Goal: Find specific page/section: Find specific page/section

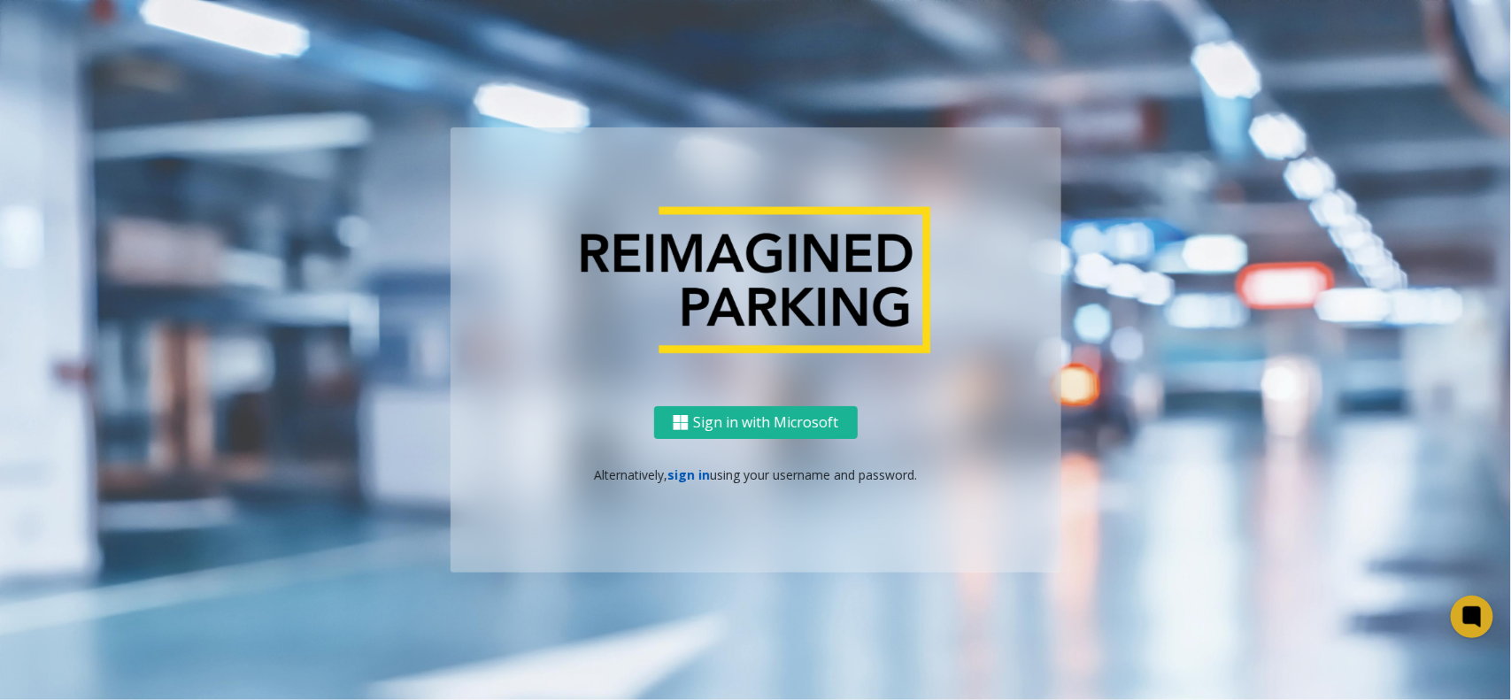
click at [704, 472] on link "sign in" at bounding box center [688, 475] width 42 height 17
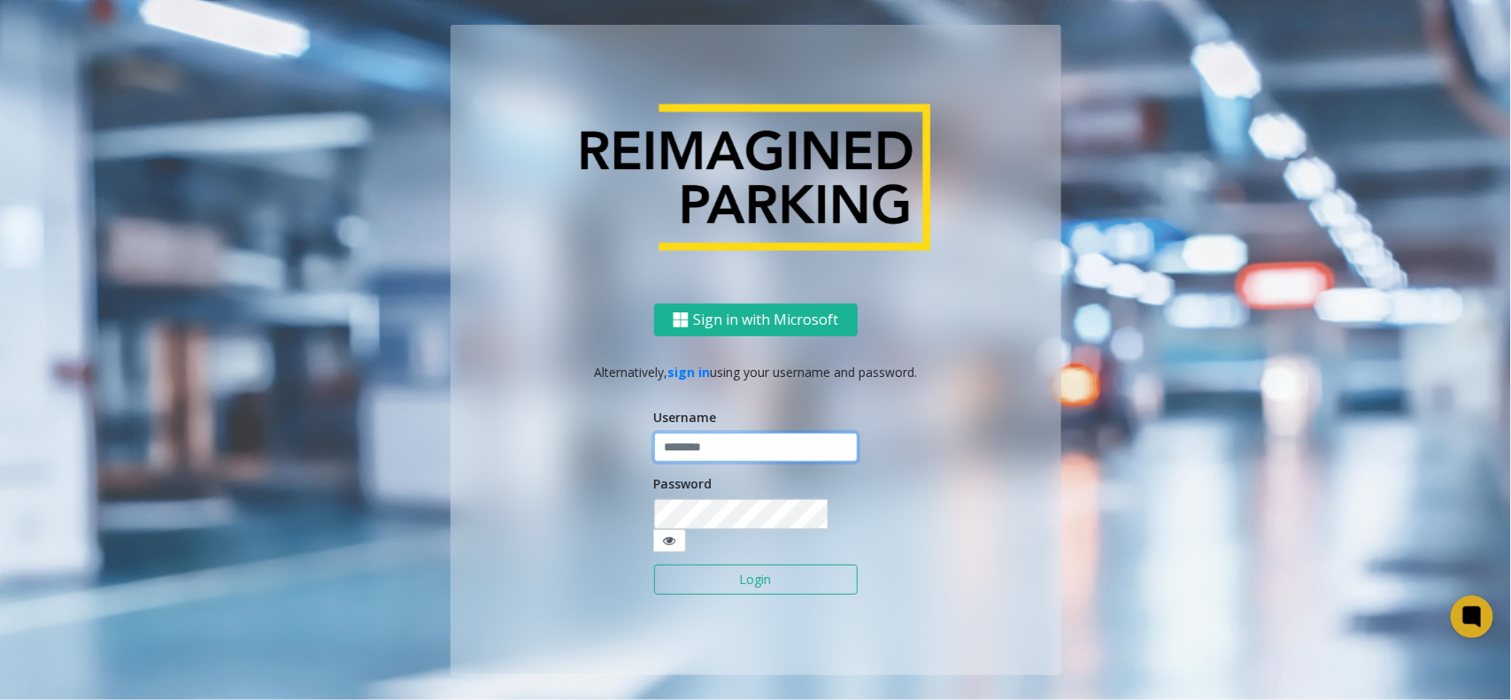
click at [720, 463] on input "text" at bounding box center [756, 448] width 204 height 30
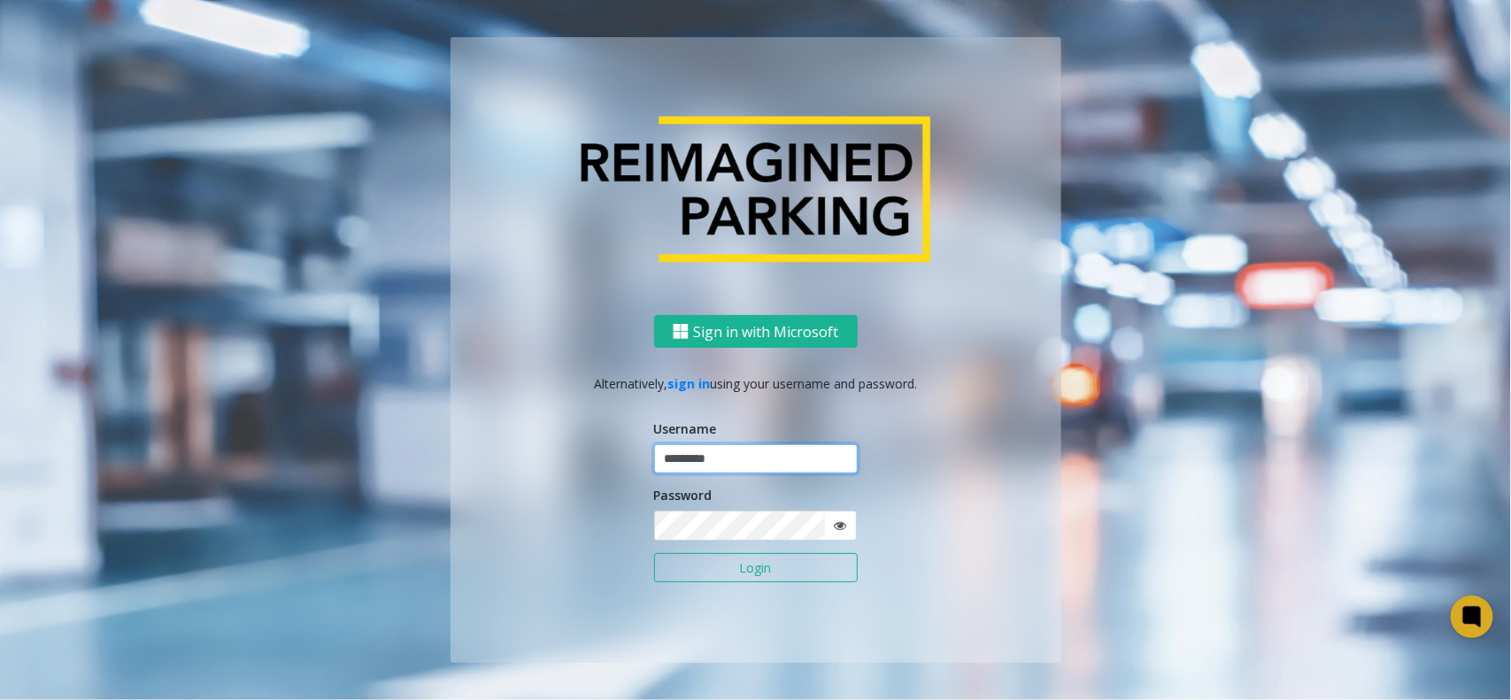
type input "*********"
click at [654, 553] on button "Login" at bounding box center [756, 568] width 204 height 30
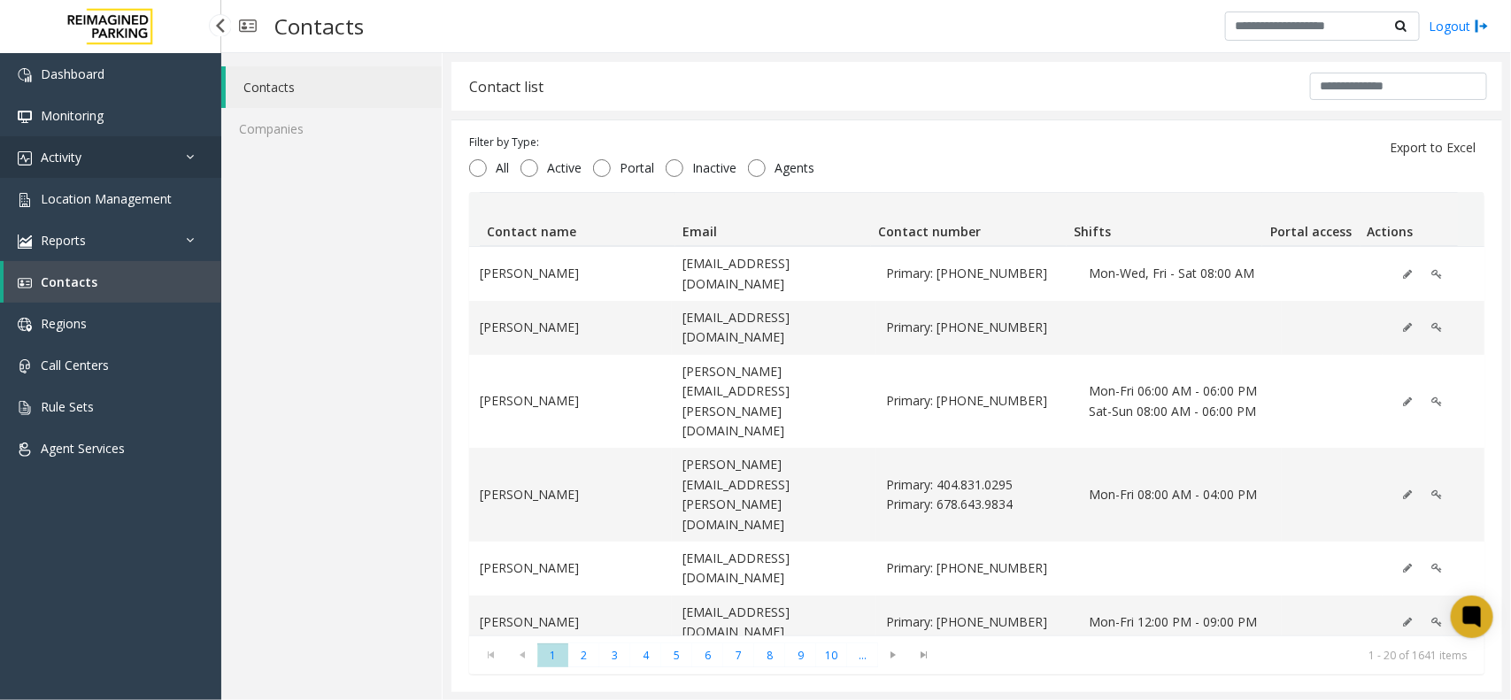
click at [186, 168] on link "Activity" at bounding box center [110, 157] width 221 height 42
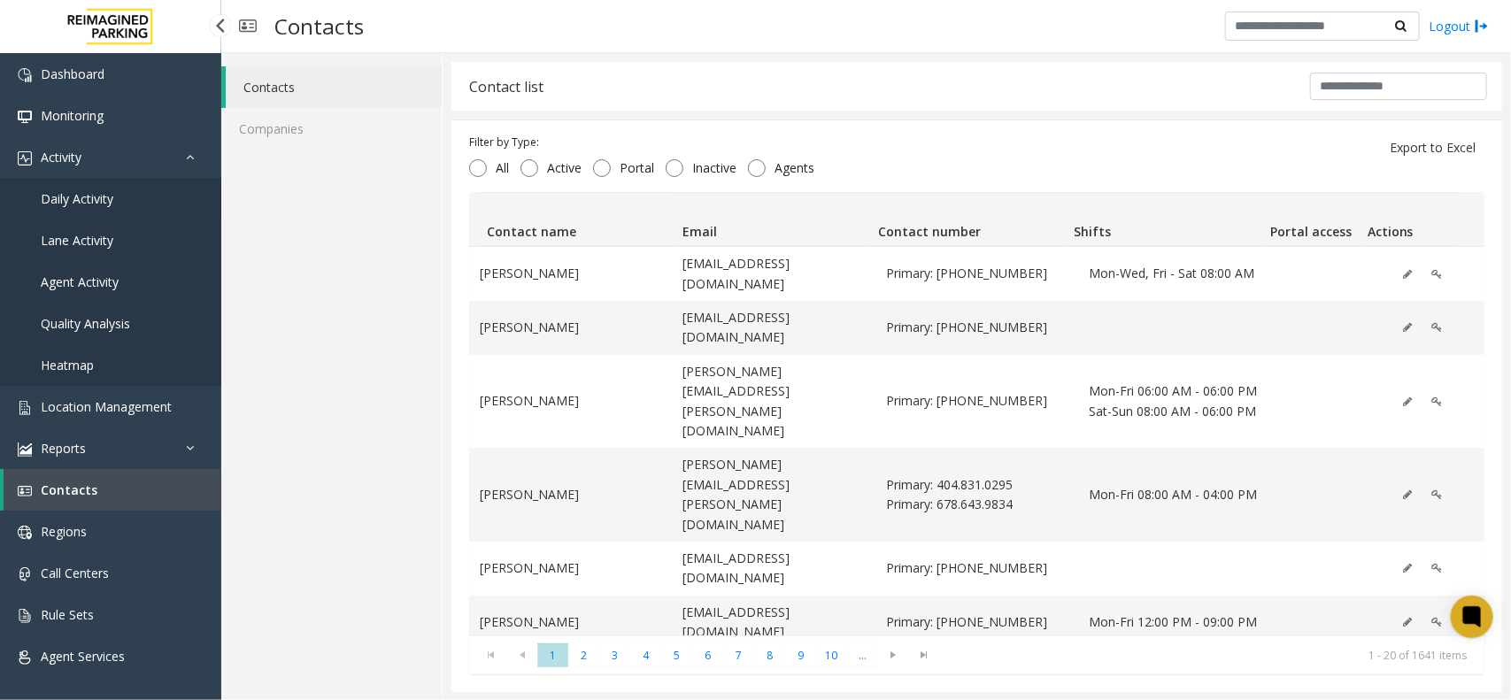
click at [121, 210] on link "Daily Activity" at bounding box center [110, 199] width 221 height 42
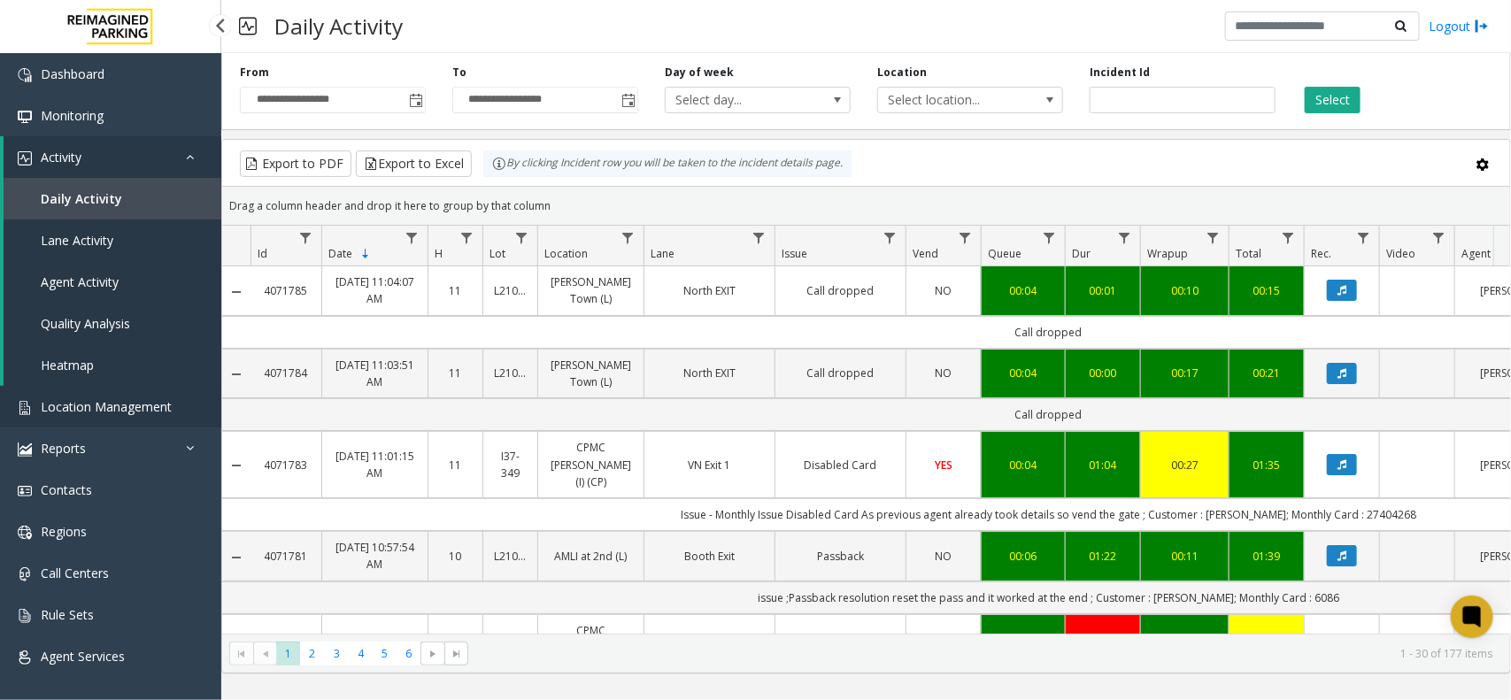
click at [117, 395] on link "Location Management" at bounding box center [110, 407] width 221 height 42
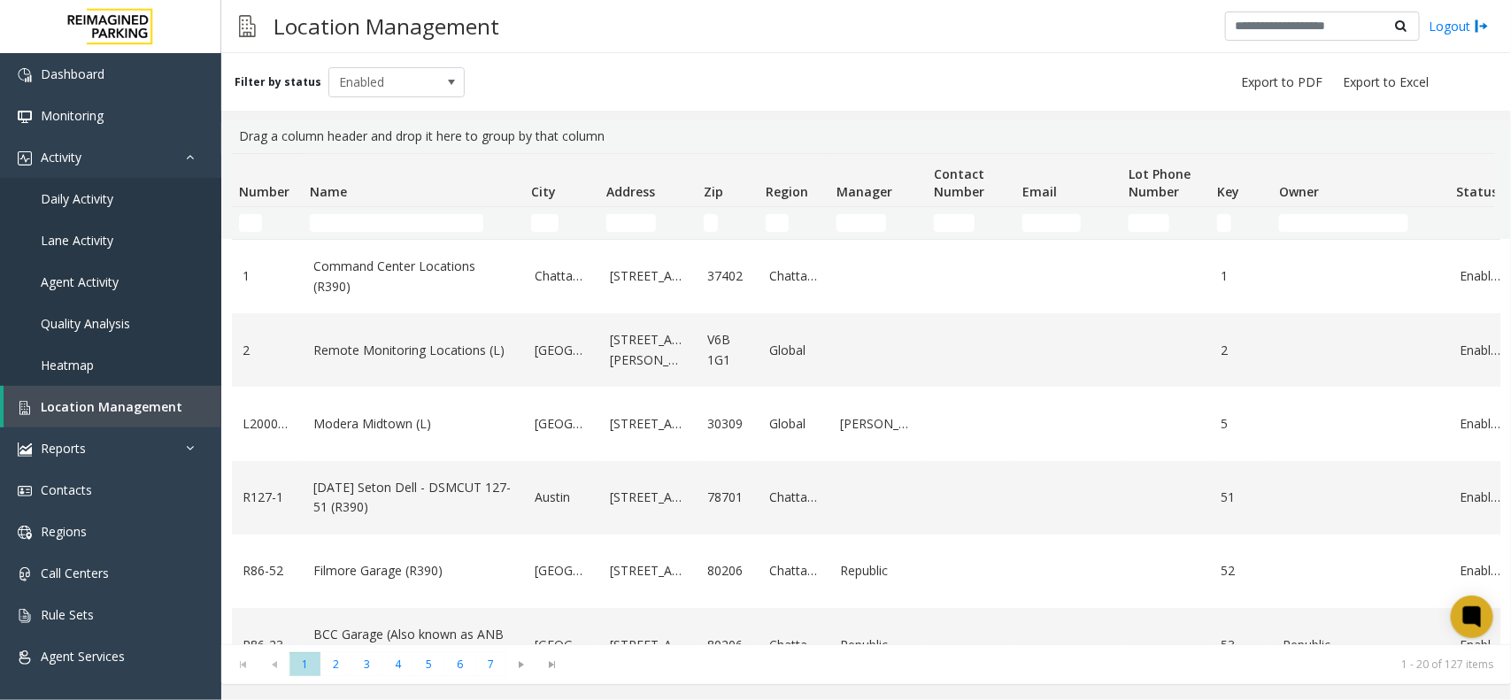
click at [426, 212] on td "Name Filter" at bounding box center [413, 223] width 221 height 32
click at [426, 220] on input "Name Filter" at bounding box center [397, 223] width 174 height 18
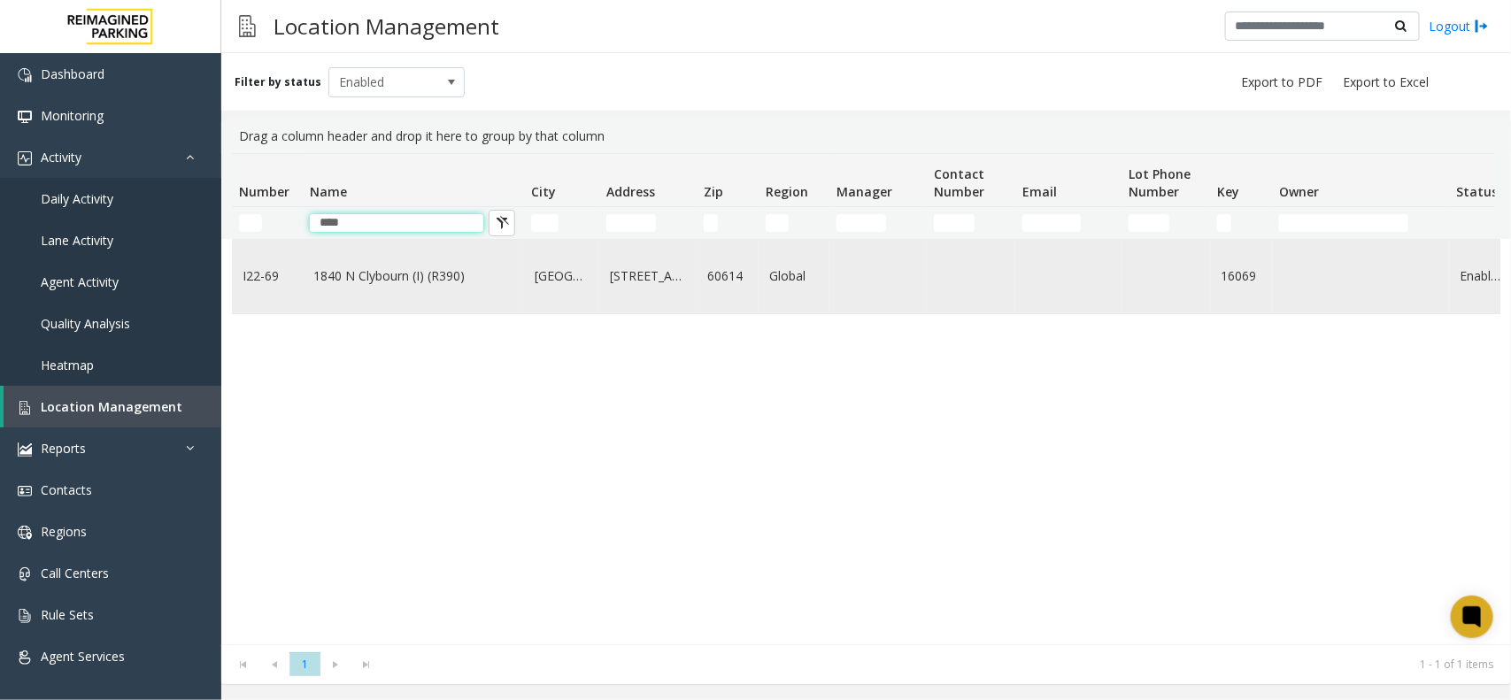
type input "****"
click at [448, 263] on td "1840 N Clybourn (I) (R390)" at bounding box center [413, 276] width 221 height 73
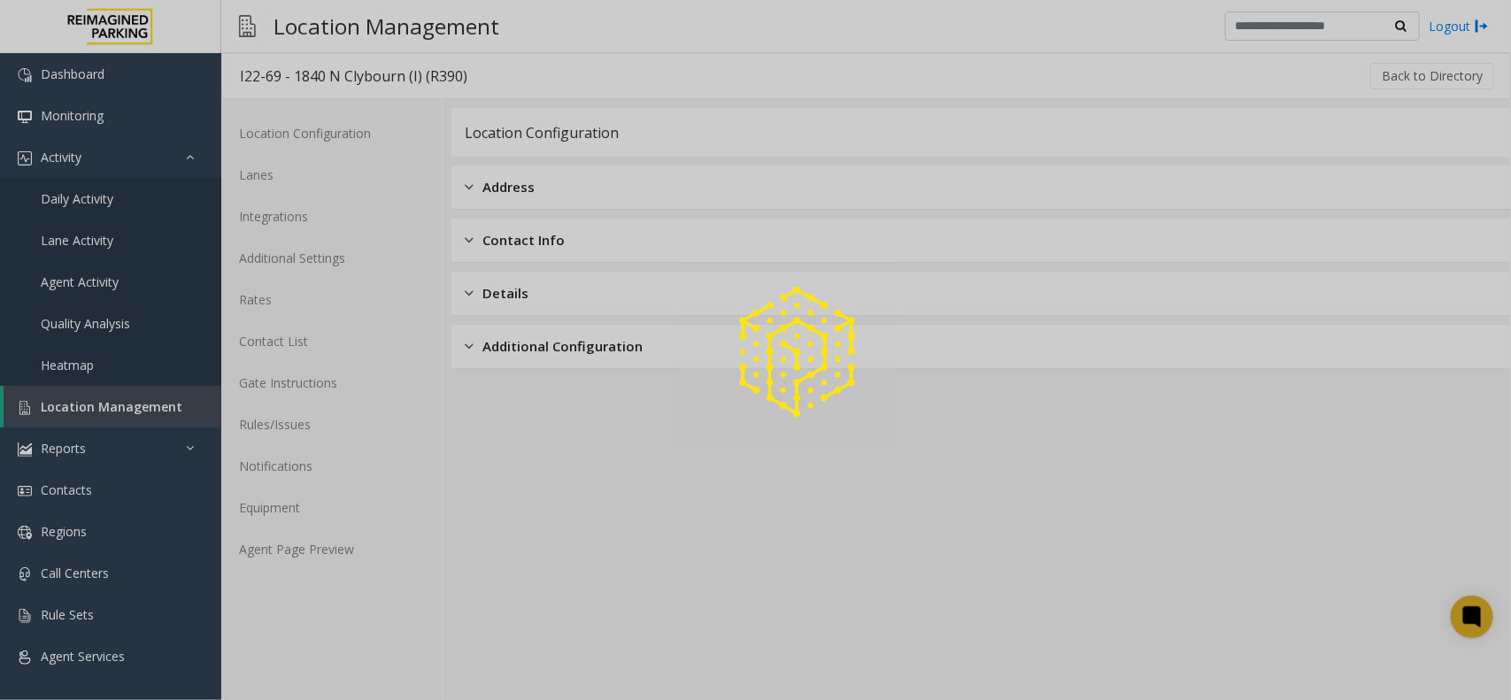
click at [328, 545] on div at bounding box center [755, 350] width 1511 height 700
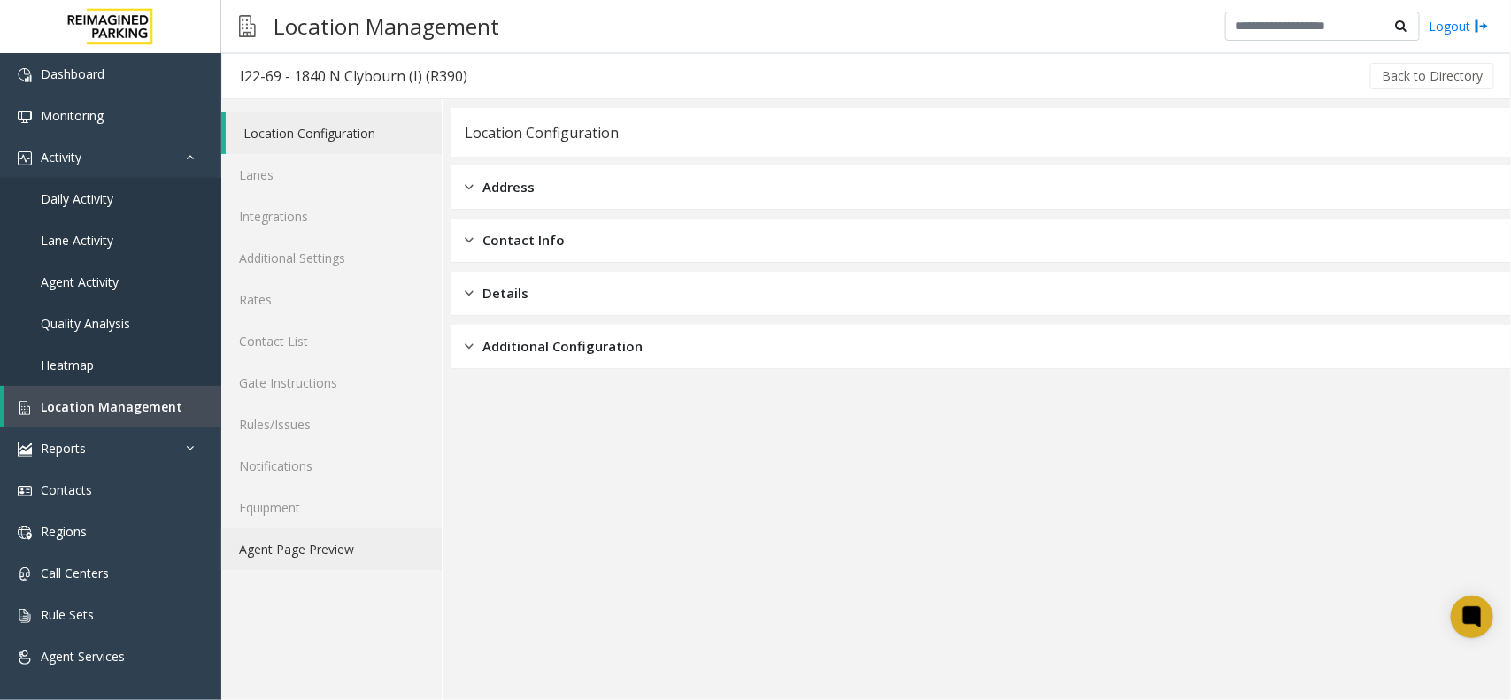
click at [328, 545] on link "Agent Page Preview" at bounding box center [331, 550] width 220 height 42
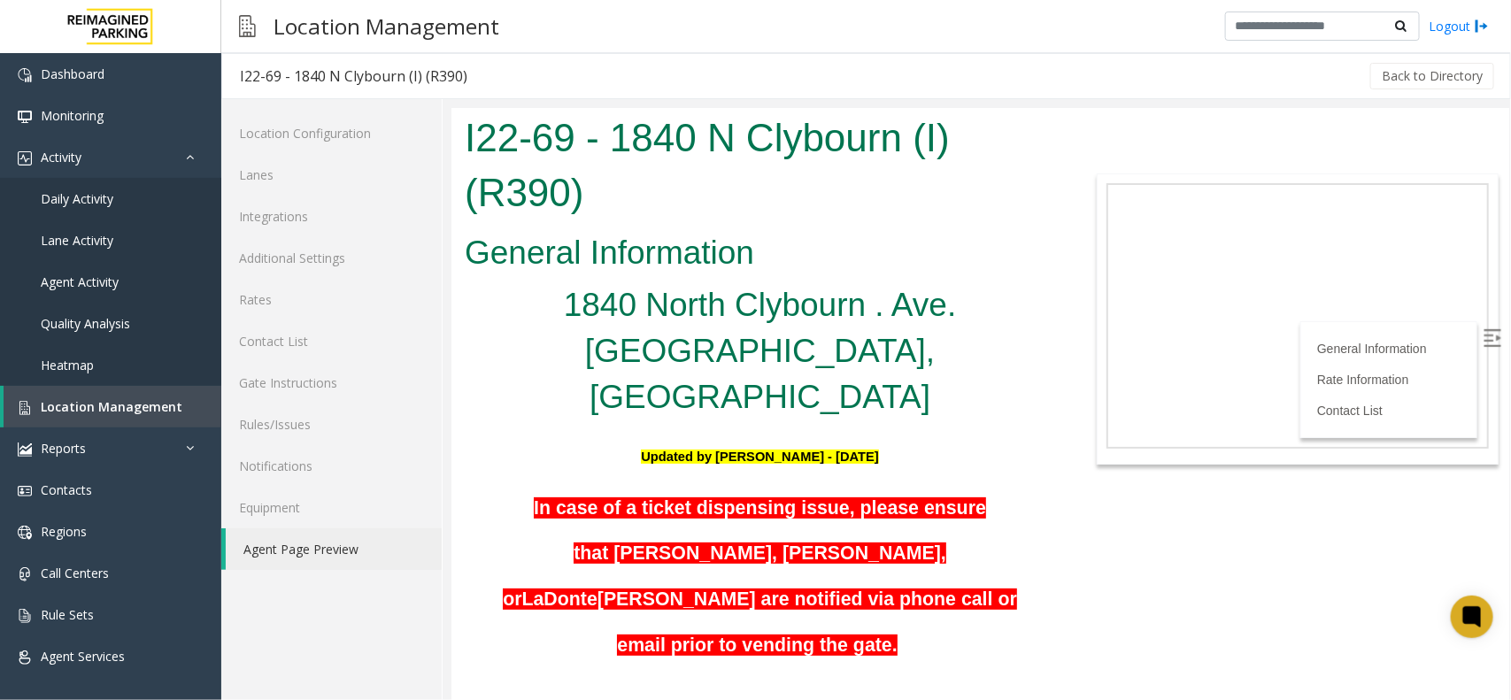
click at [687, 497] on span "In case of a ticket dispensing issue, please ensure that Joe Garcia, Michael Se…" at bounding box center [743, 553] width 483 height 113
copy span "dispensing"
click at [801, 427] on h5 "U pdated by Pranav Babbar - 4th December 2024" at bounding box center [759, 450] width 590 height 46
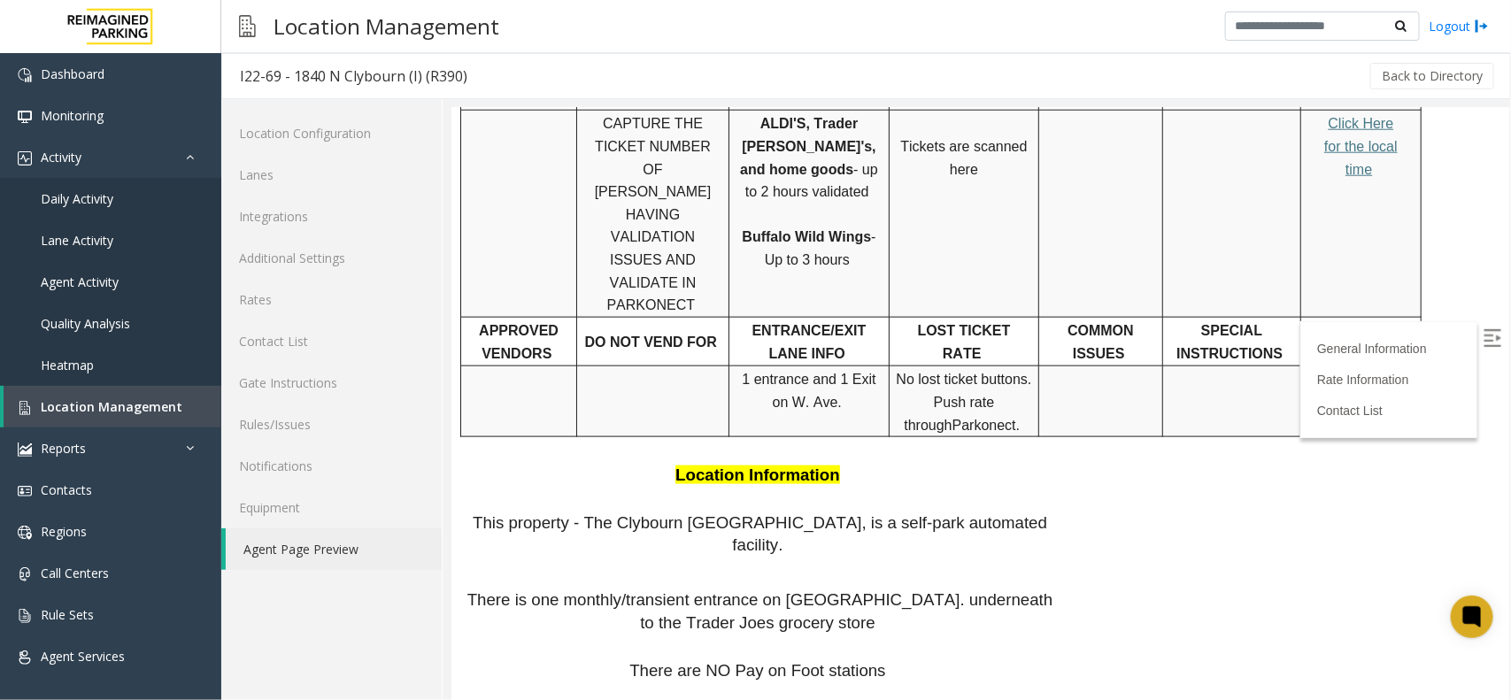
scroll to position [1073, 0]
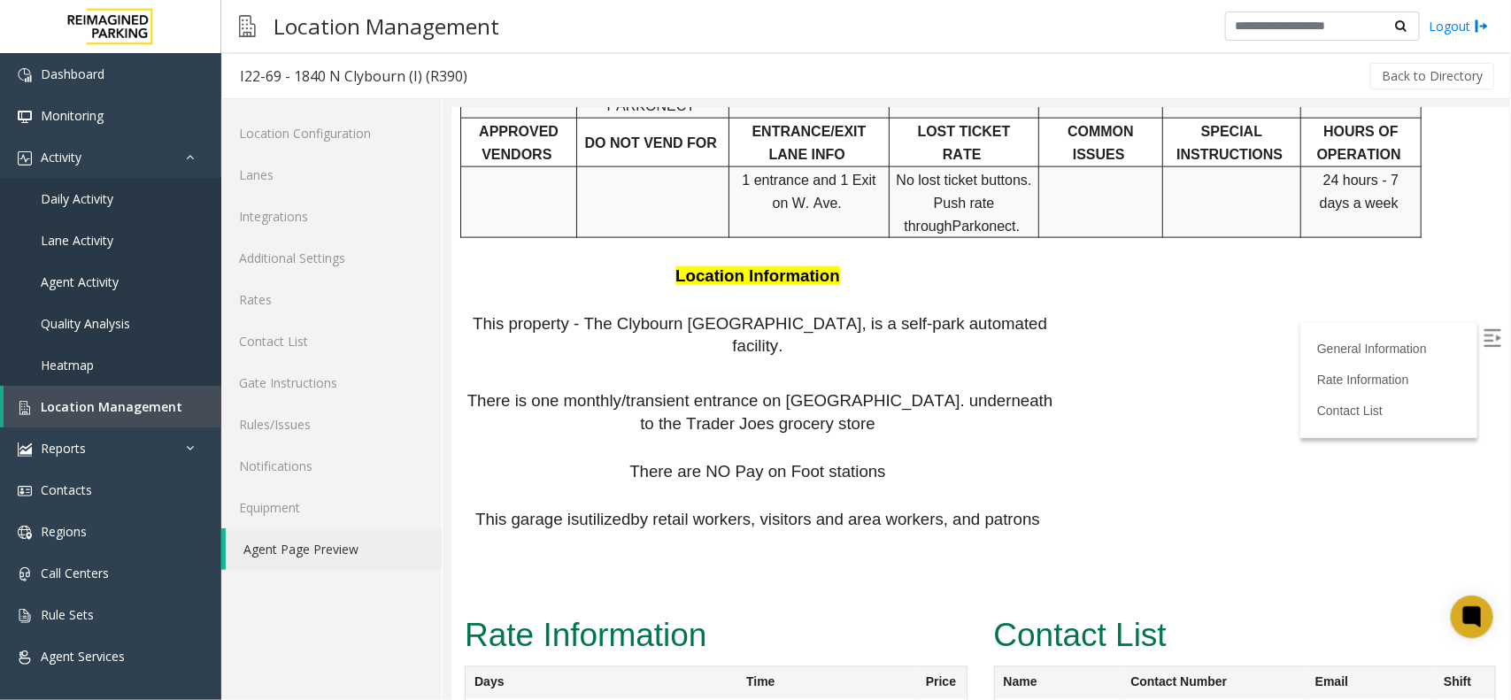
drag, startPoint x: 1223, startPoint y: 591, endPoint x: 1411, endPoint y: 586, distance: 187.8
drag, startPoint x: 1454, startPoint y: 573, endPoint x: 1213, endPoint y: 587, distance: 241.2
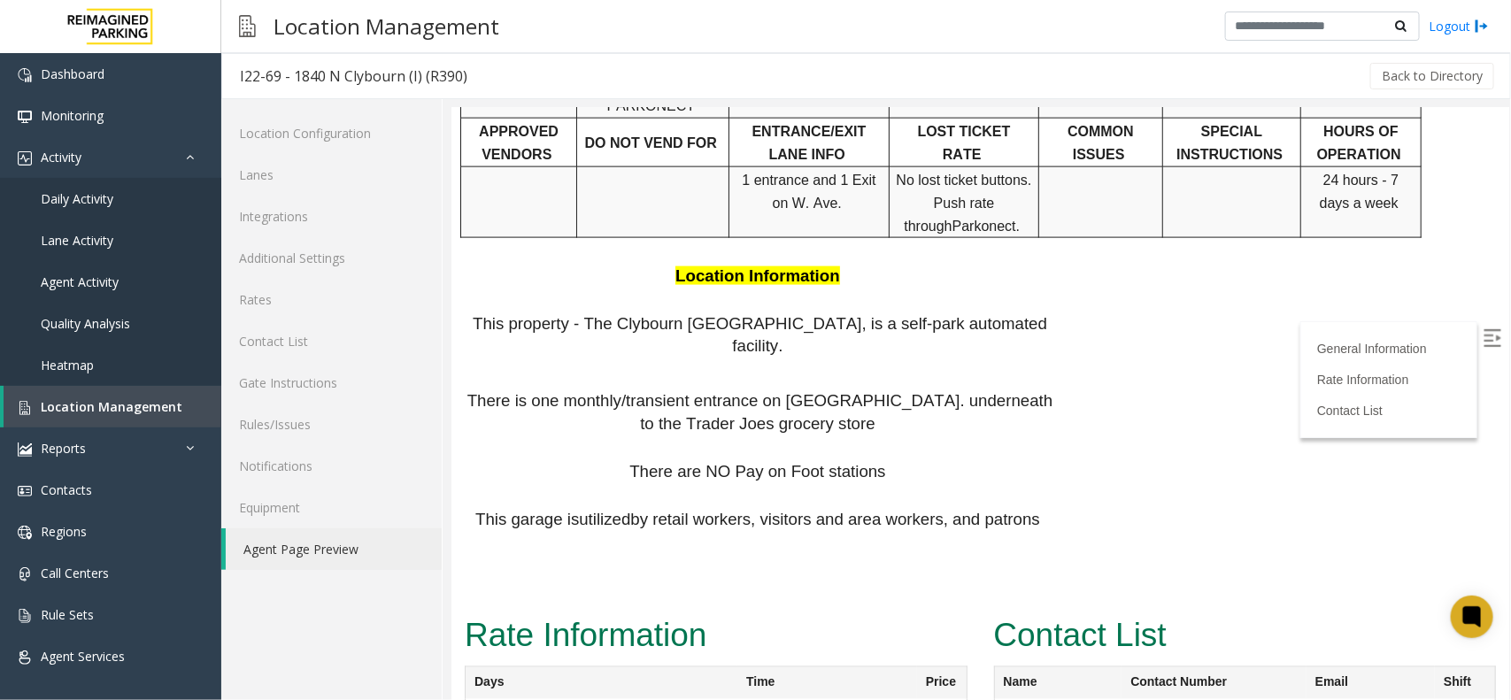
copy link "joseph.garcia@reimaginedparking.com"
click at [1483, 329] on img at bounding box center [1492, 337] width 18 height 18
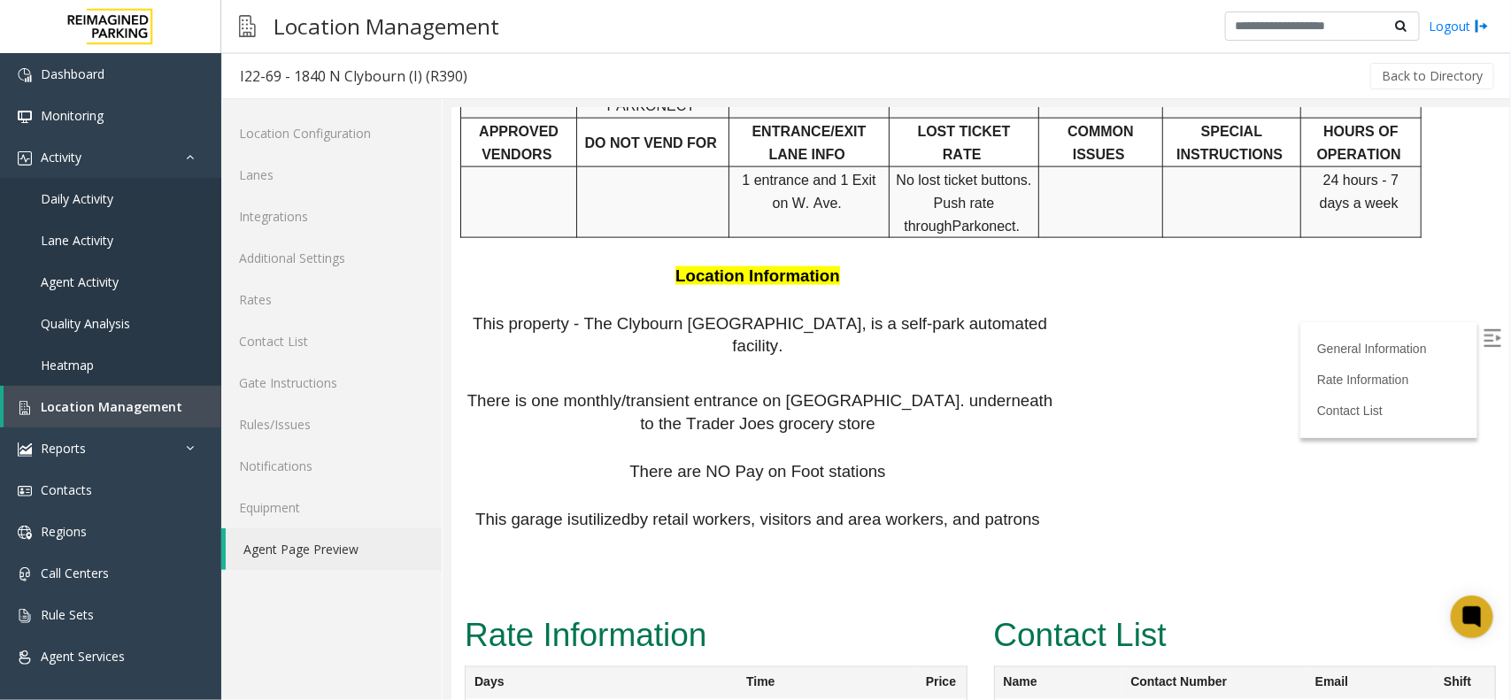
drag, startPoint x: 1214, startPoint y: 508, endPoint x: 1461, endPoint y: 513, distance: 247.0
copy link "ladonte.mccallister@reimaginedparking.com"
drag, startPoint x: 1461, startPoint y: 510, endPoint x: 1210, endPoint y: 516, distance: 250.6
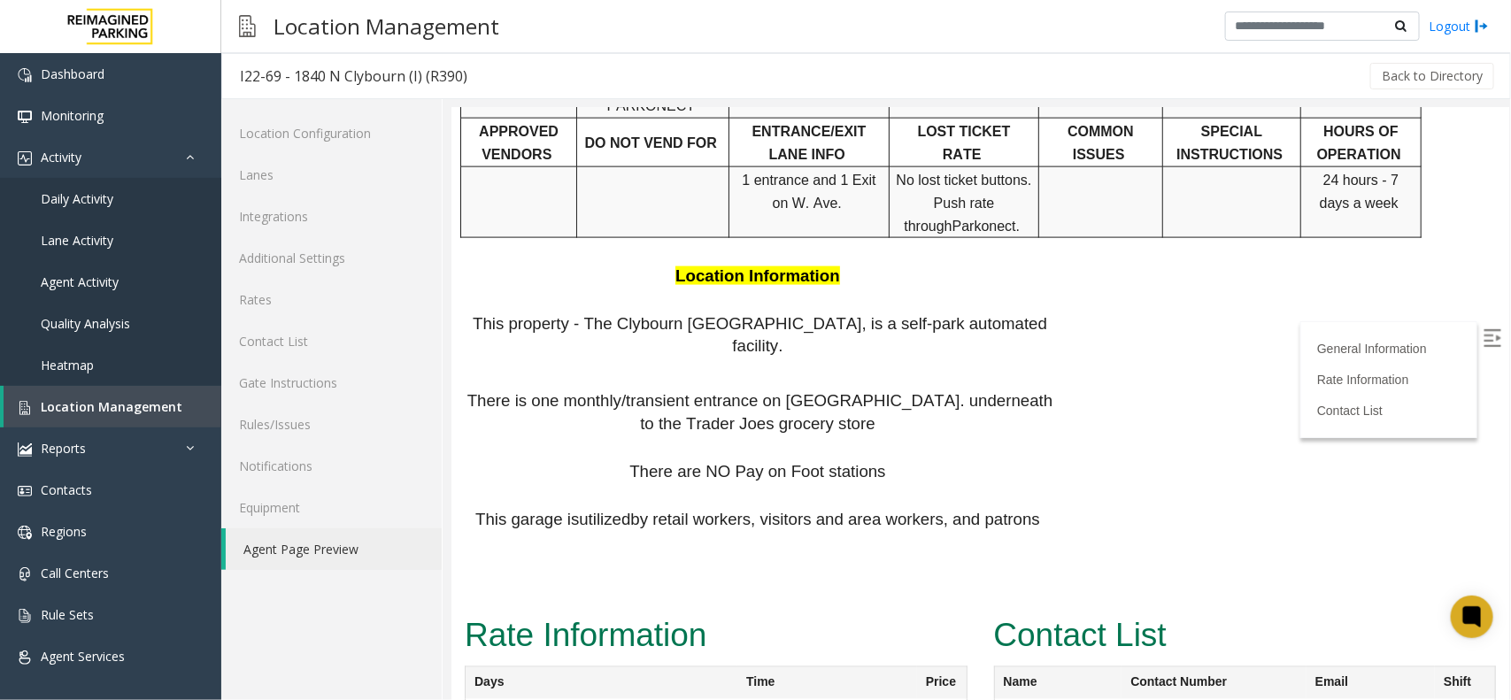
copy link "ladonte.mccallister@reimaginedparking.com"
drag, startPoint x: 1221, startPoint y: 645, endPoint x: 1454, endPoint y: 656, distance: 233.1
copy link "michael.severino@reimaginedparking.com"
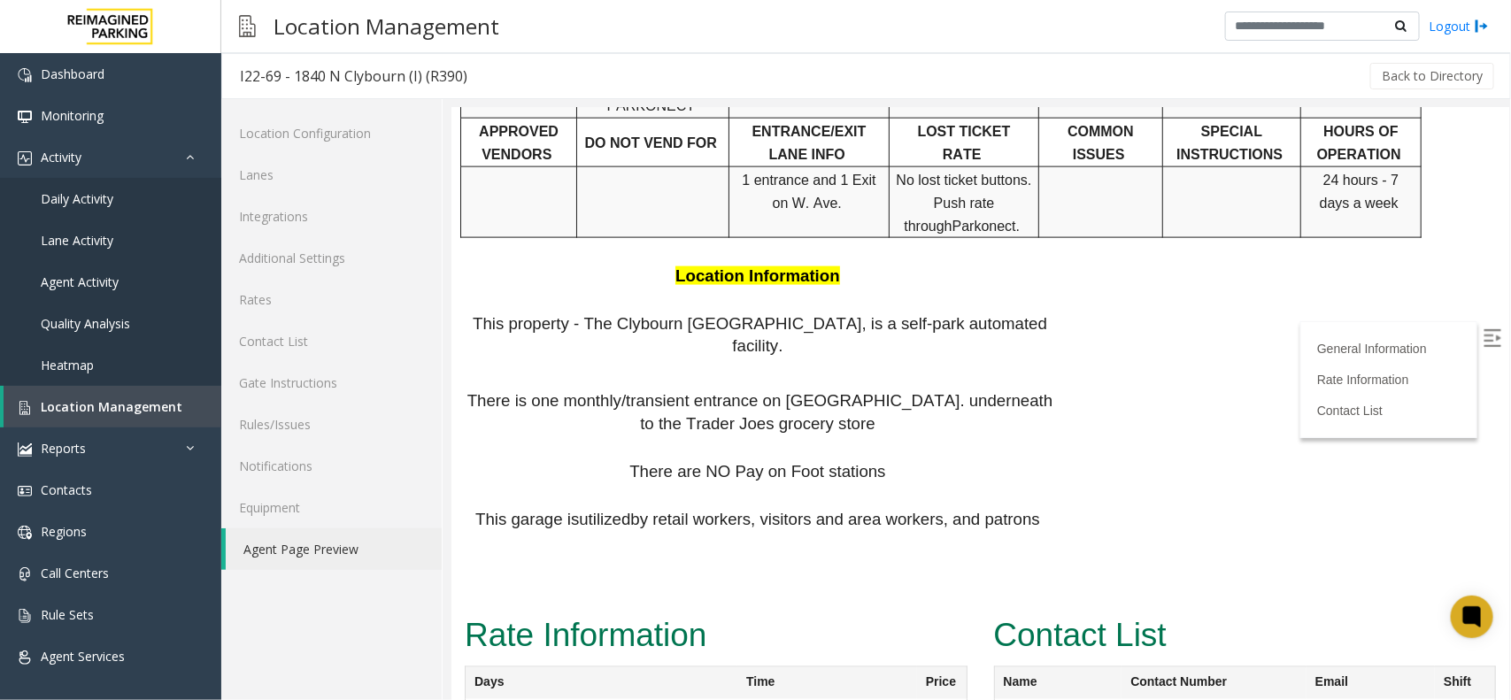
drag, startPoint x: 1213, startPoint y: 300, endPoint x: 1509, endPoint y: 189, distance: 316.5
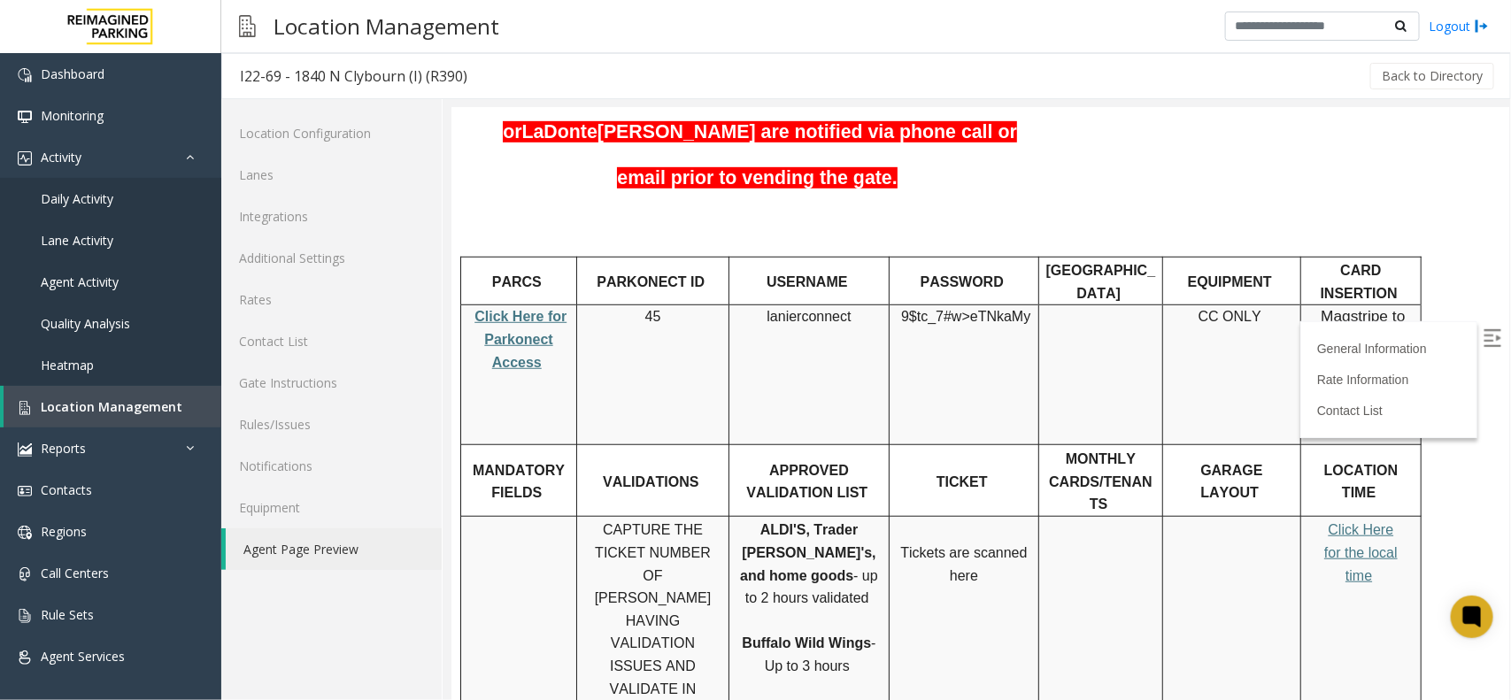
scroll to position [298, 0]
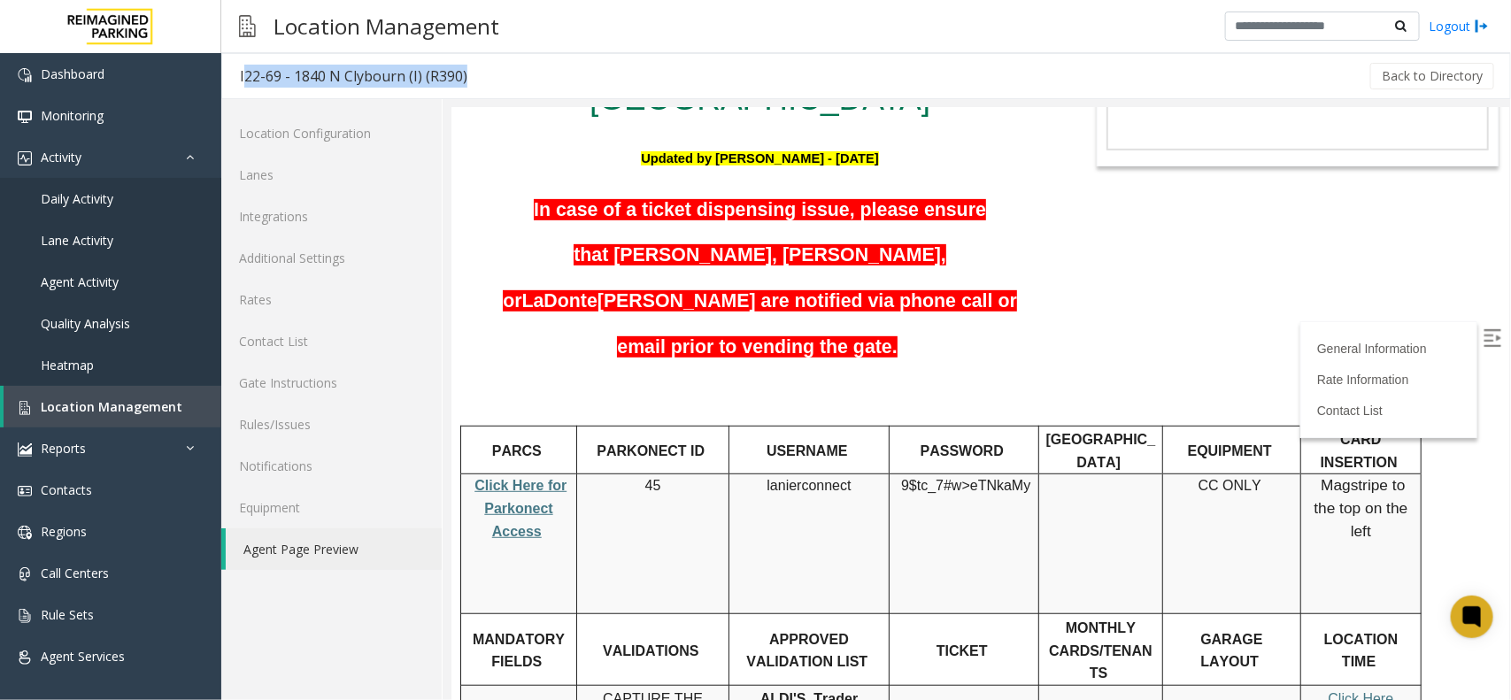
drag, startPoint x: 533, startPoint y: 72, endPoint x: 224, endPoint y: 71, distance: 309.0
click at [224, 71] on div "I22-69 - 1840 N Clybourn (I) (R390) Back to Directory" at bounding box center [866, 76] width 1290 height 46
copy div "I22-69 - 1840 N Clybourn (I) (R390)"
click at [663, 198] on span "In case of a ticket dispensing issue, please ensure that Joe Garcia, Michael Se…" at bounding box center [743, 254] width 483 height 113
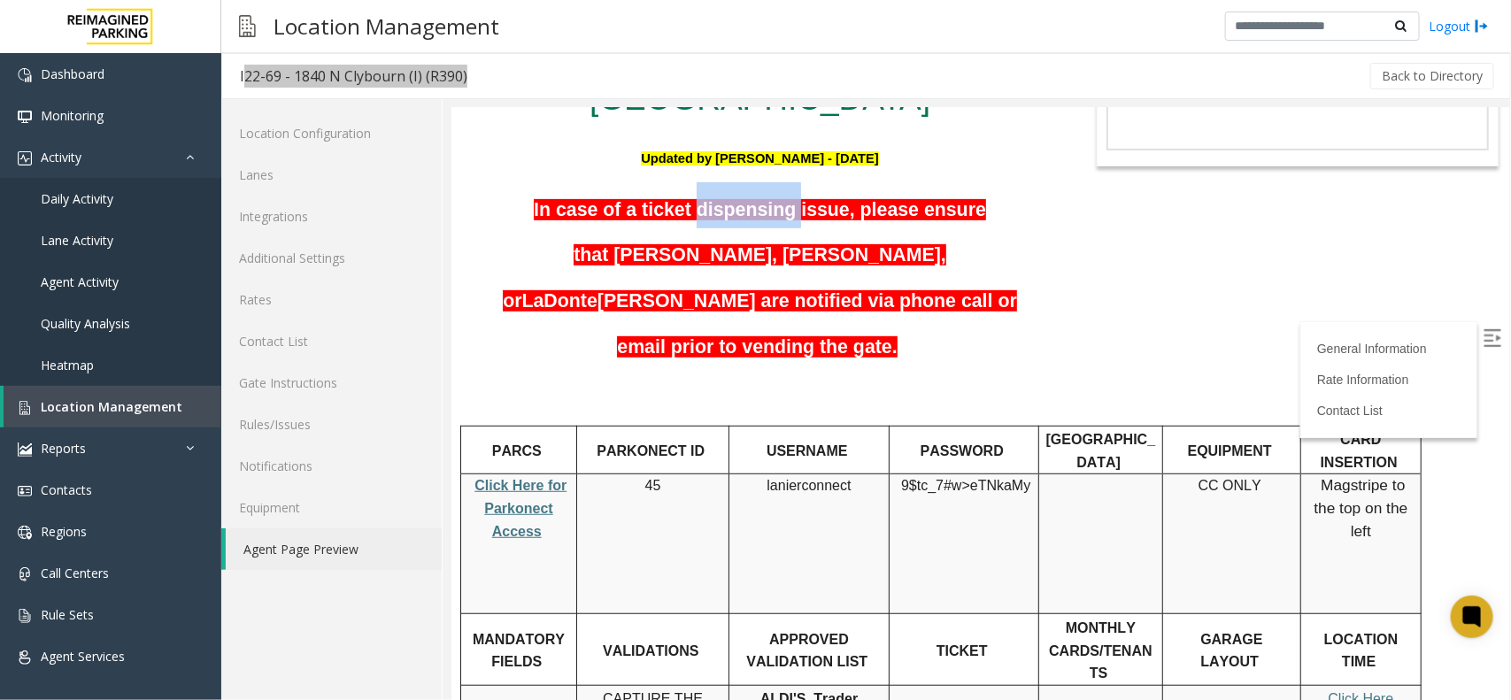
copy span "dispensing"
click at [796, 193] on h5 "In case of a ticket dispensing issue, please ensure that Joe Garcia, Michael Se…" at bounding box center [759, 272] width 590 height 183
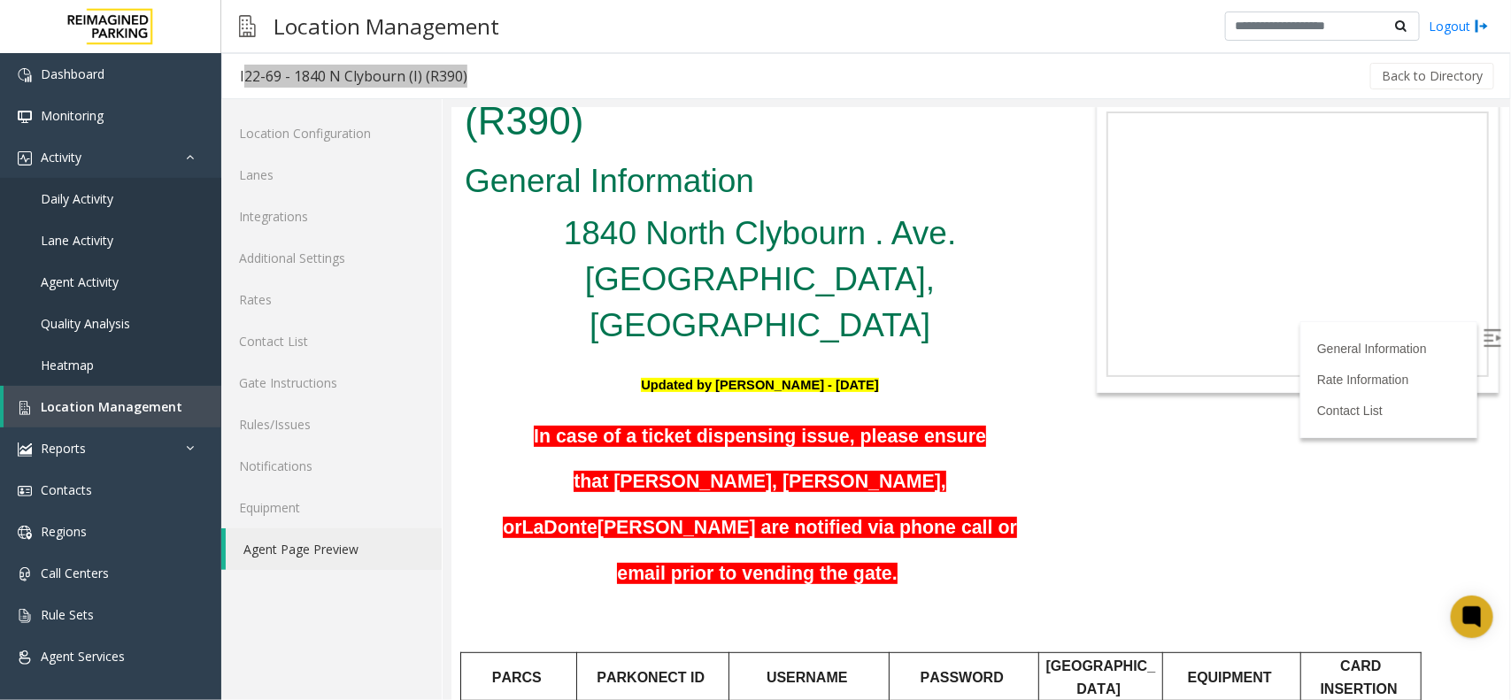
scroll to position [111, 0]
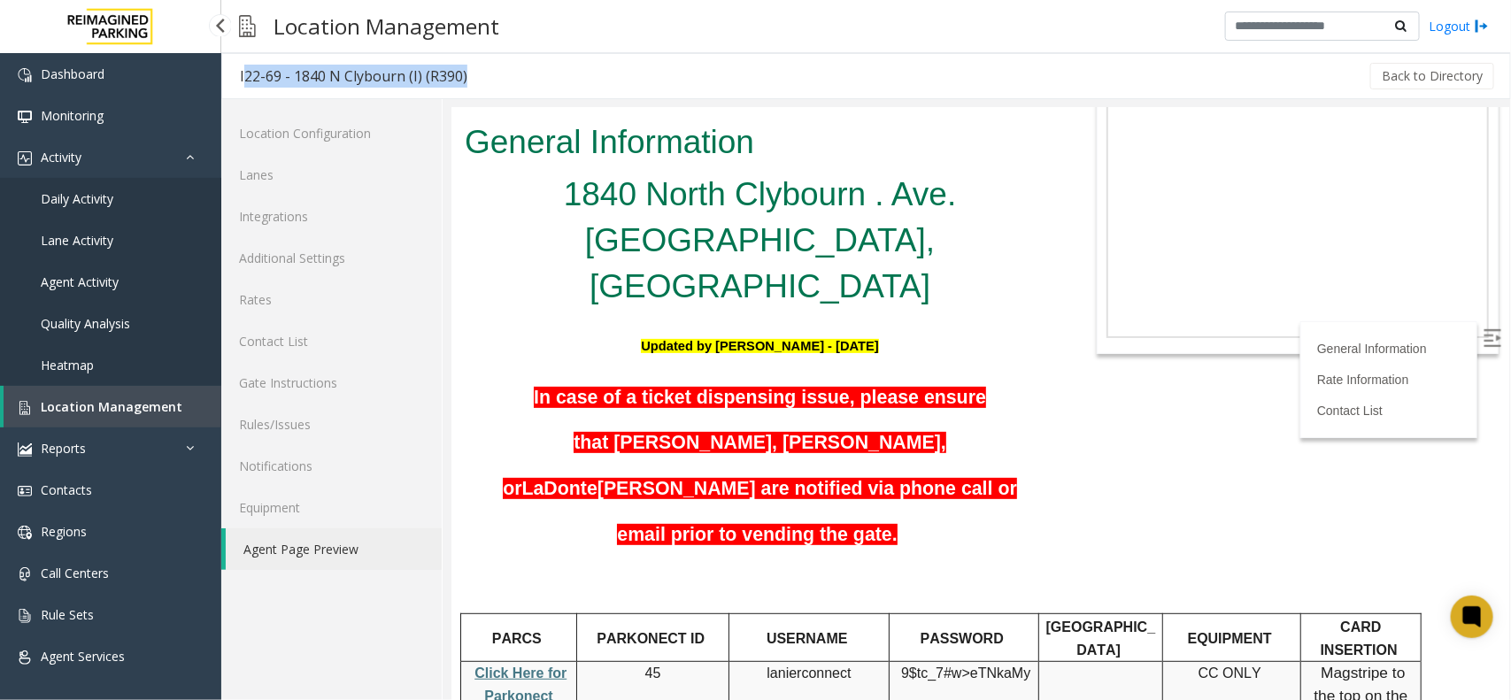
click at [86, 188] on link "Daily Activity" at bounding box center [110, 199] width 221 height 42
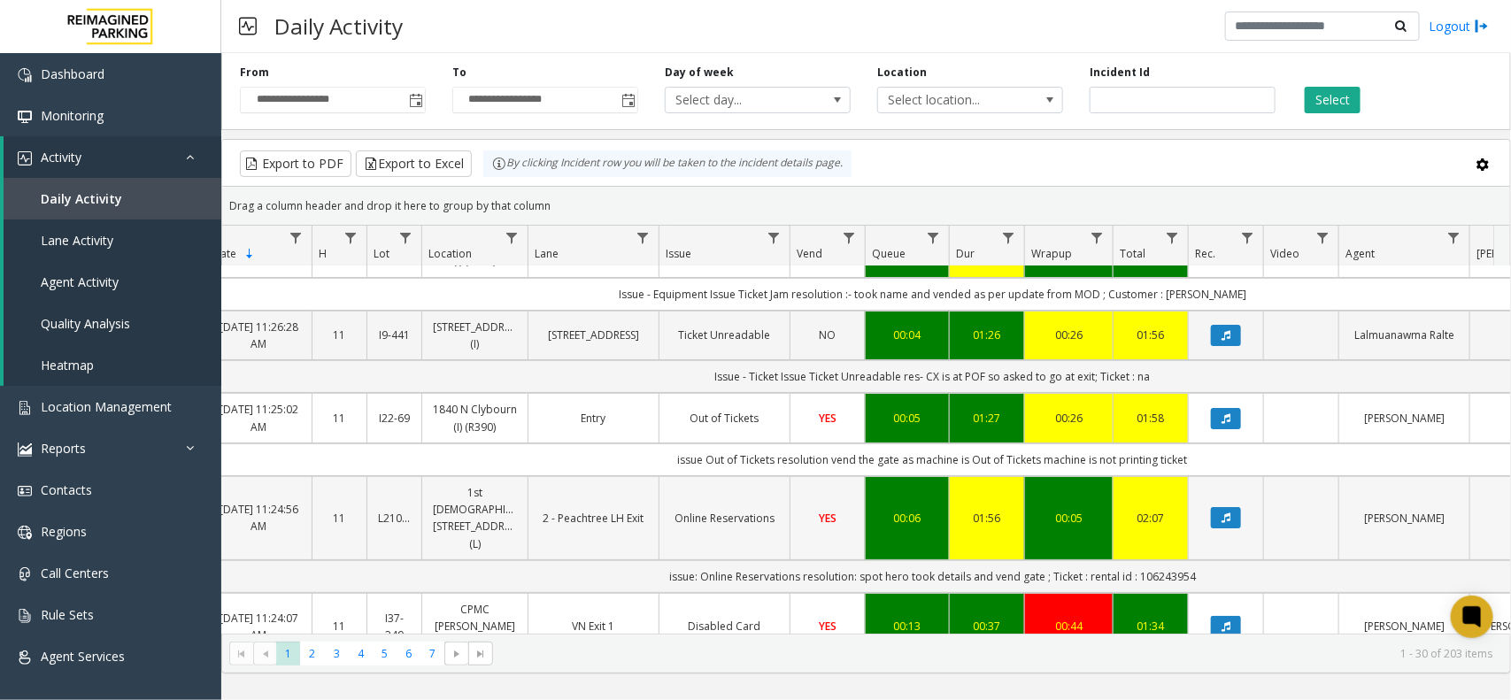
scroll to position [0, 116]
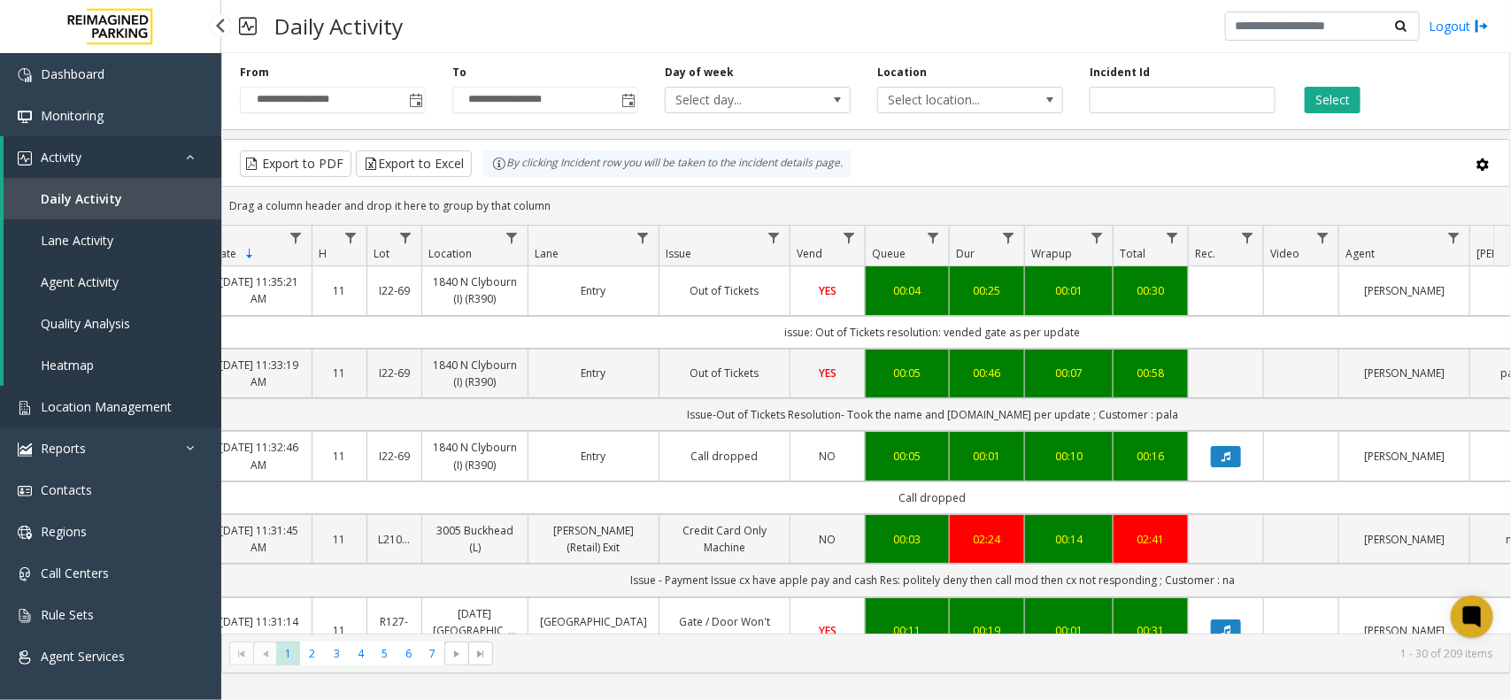
click at [155, 399] on span "Location Management" at bounding box center [106, 406] width 131 height 17
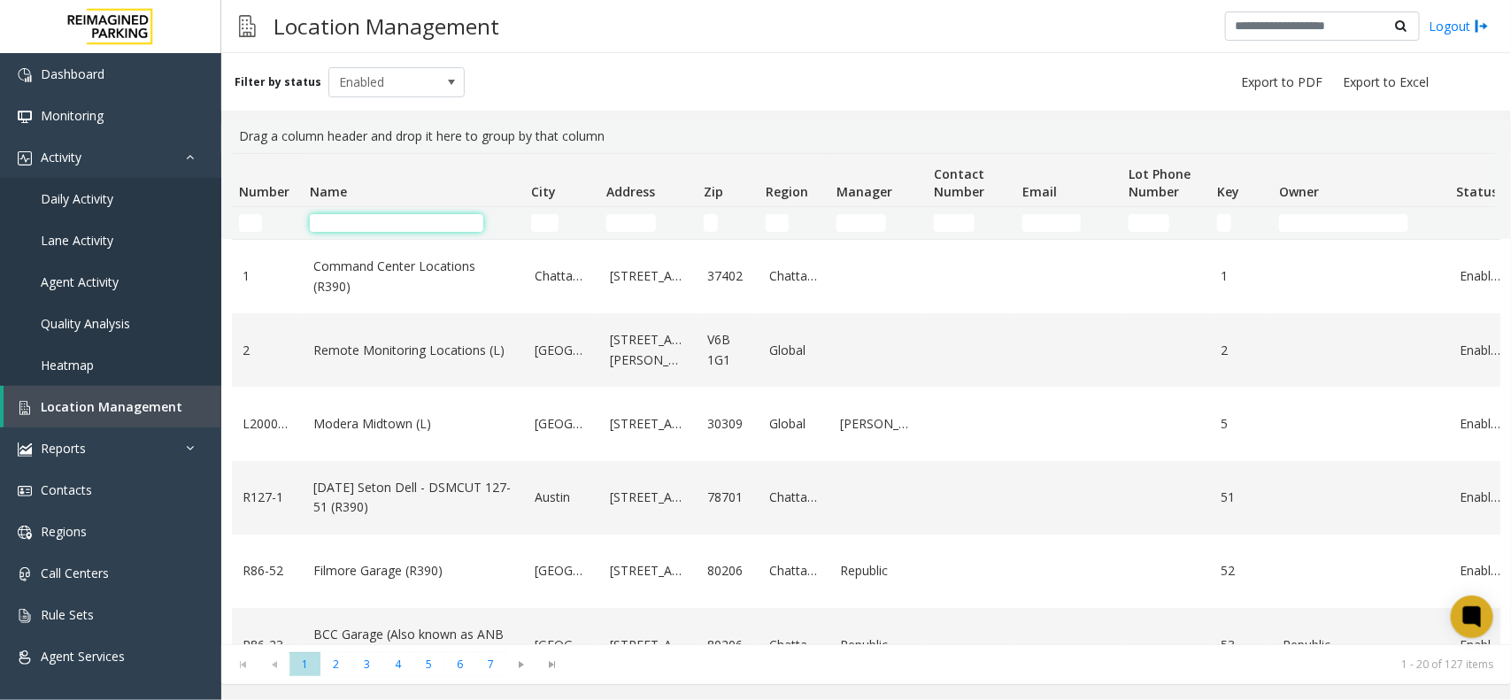
click at [403, 214] on input "Name Filter" at bounding box center [397, 223] width 174 height 18
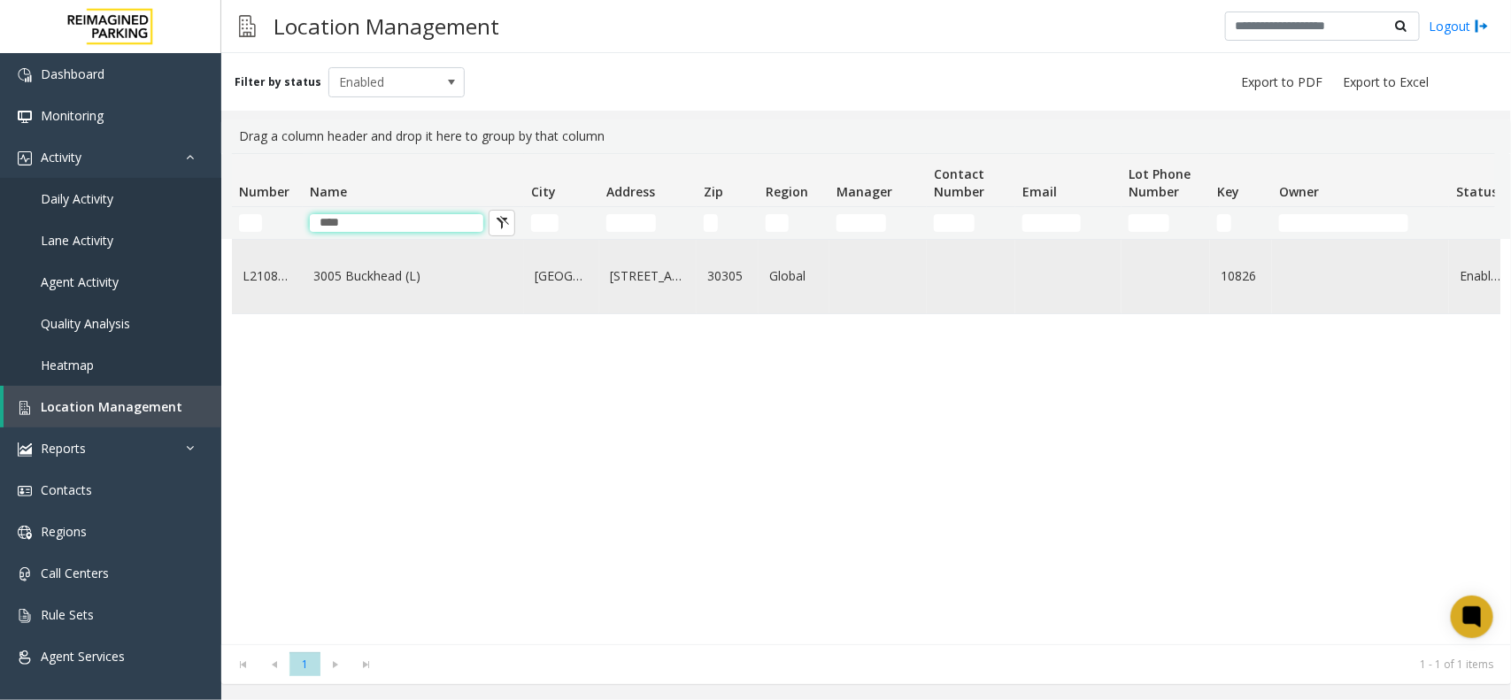
type input "****"
click at [417, 277] on link "3005 Buckhead (L)" at bounding box center [413, 275] width 200 height 19
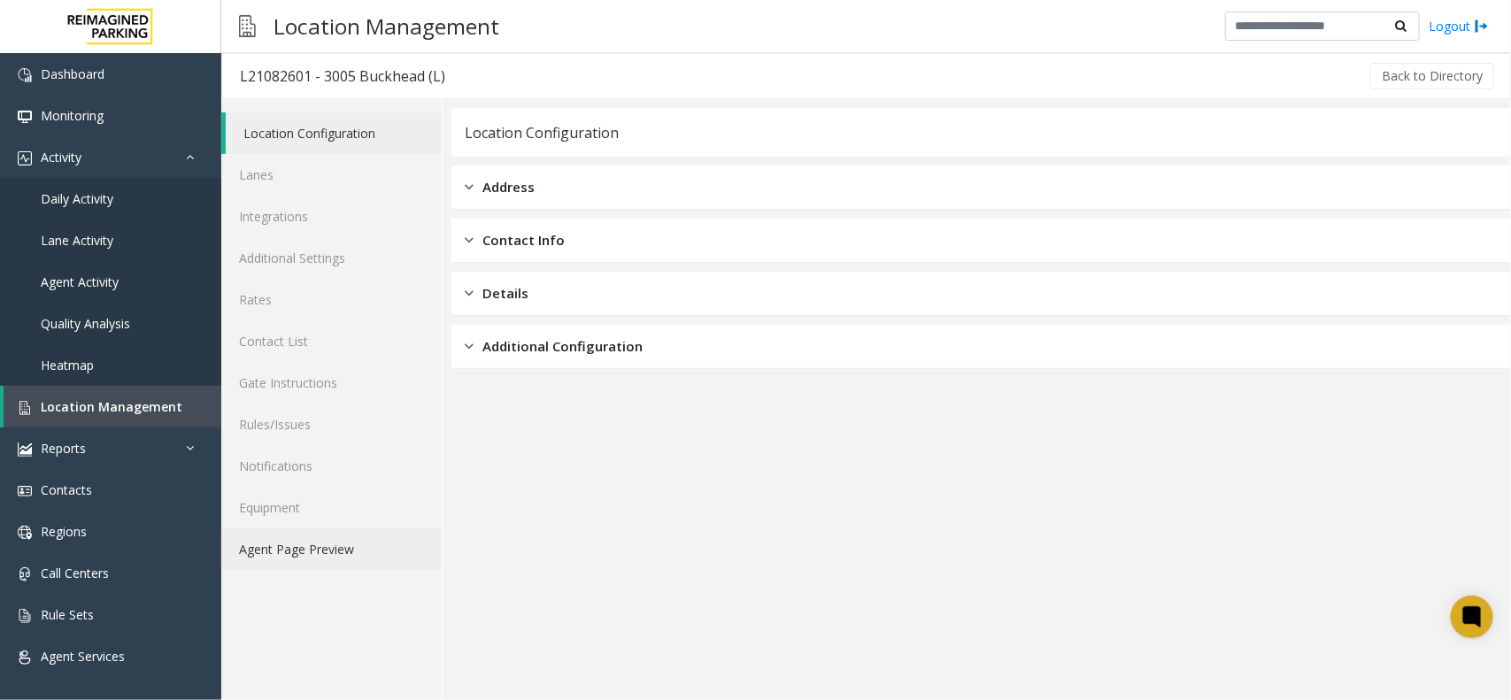
click at [377, 545] on link "Agent Page Preview" at bounding box center [331, 550] width 220 height 42
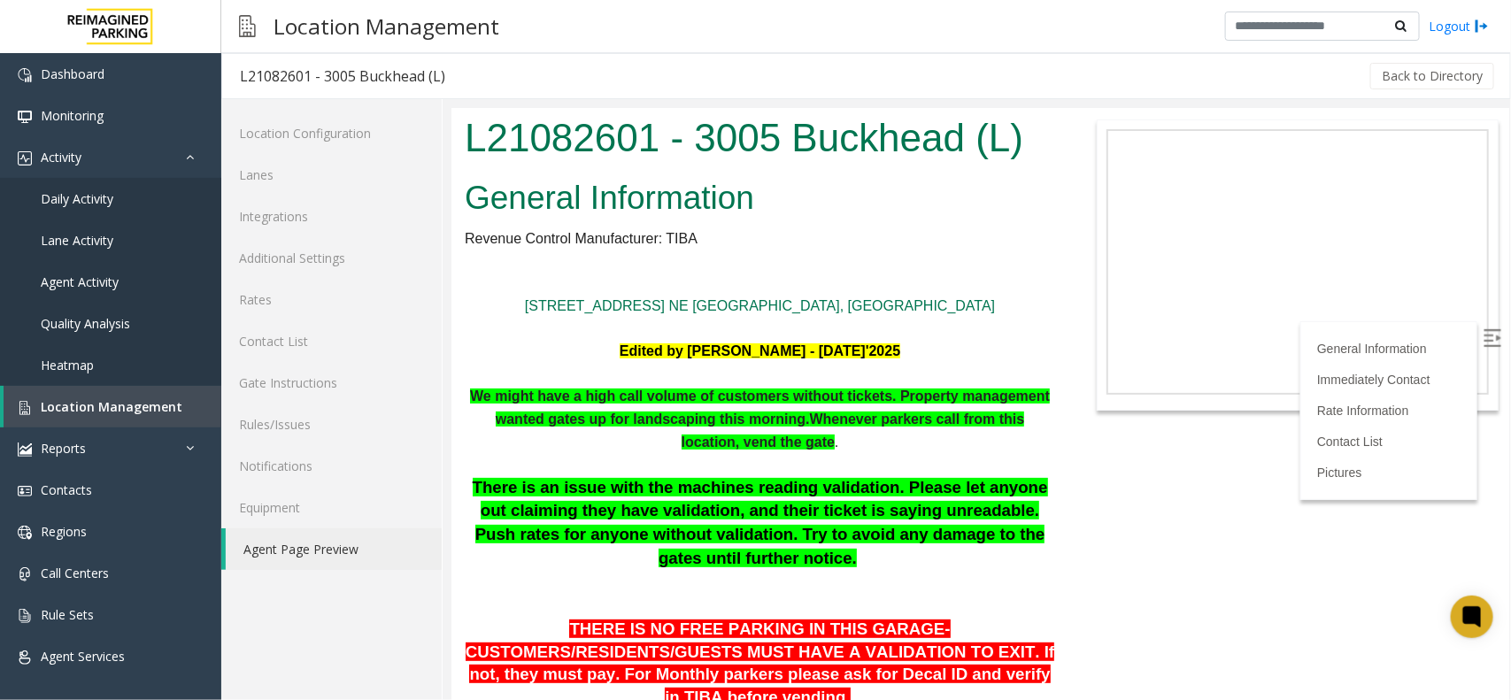
scroll to position [3086, 0]
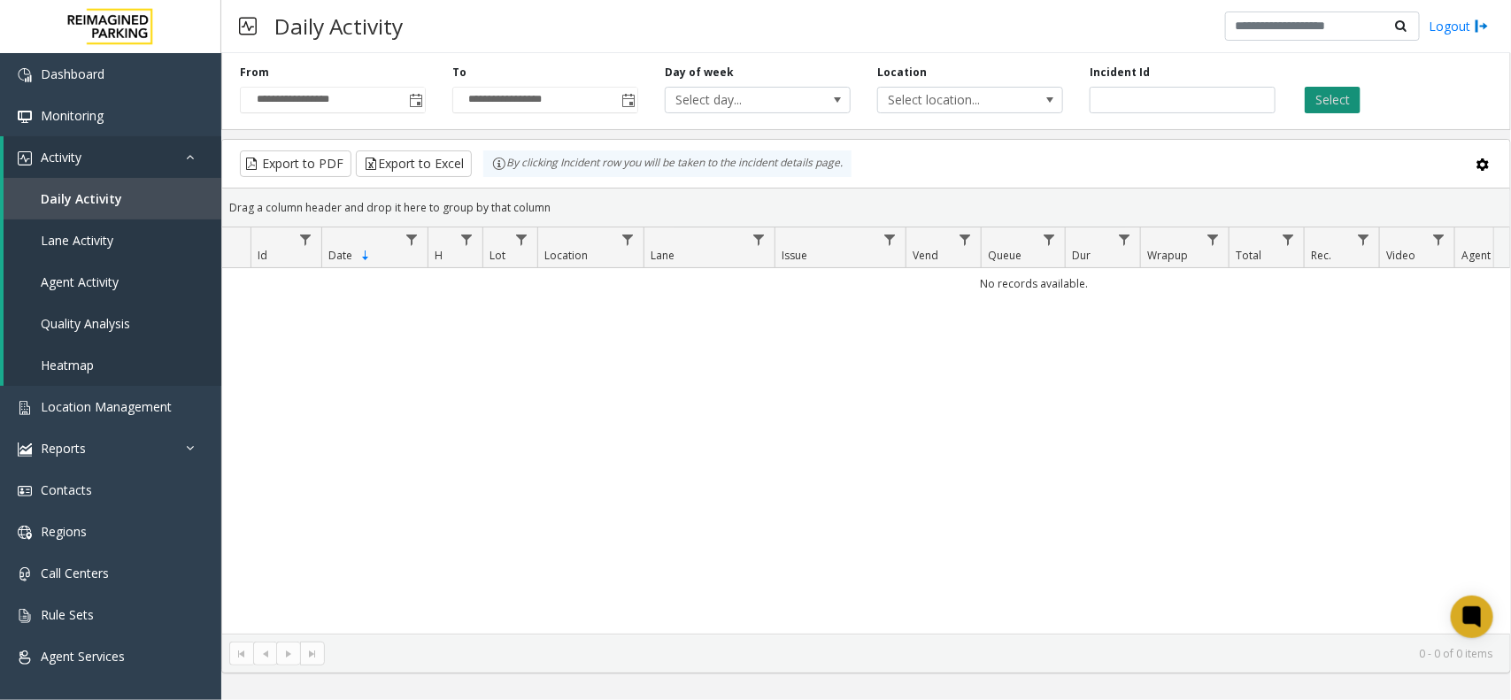
click at [1321, 103] on button "Select" at bounding box center [1333, 100] width 56 height 27
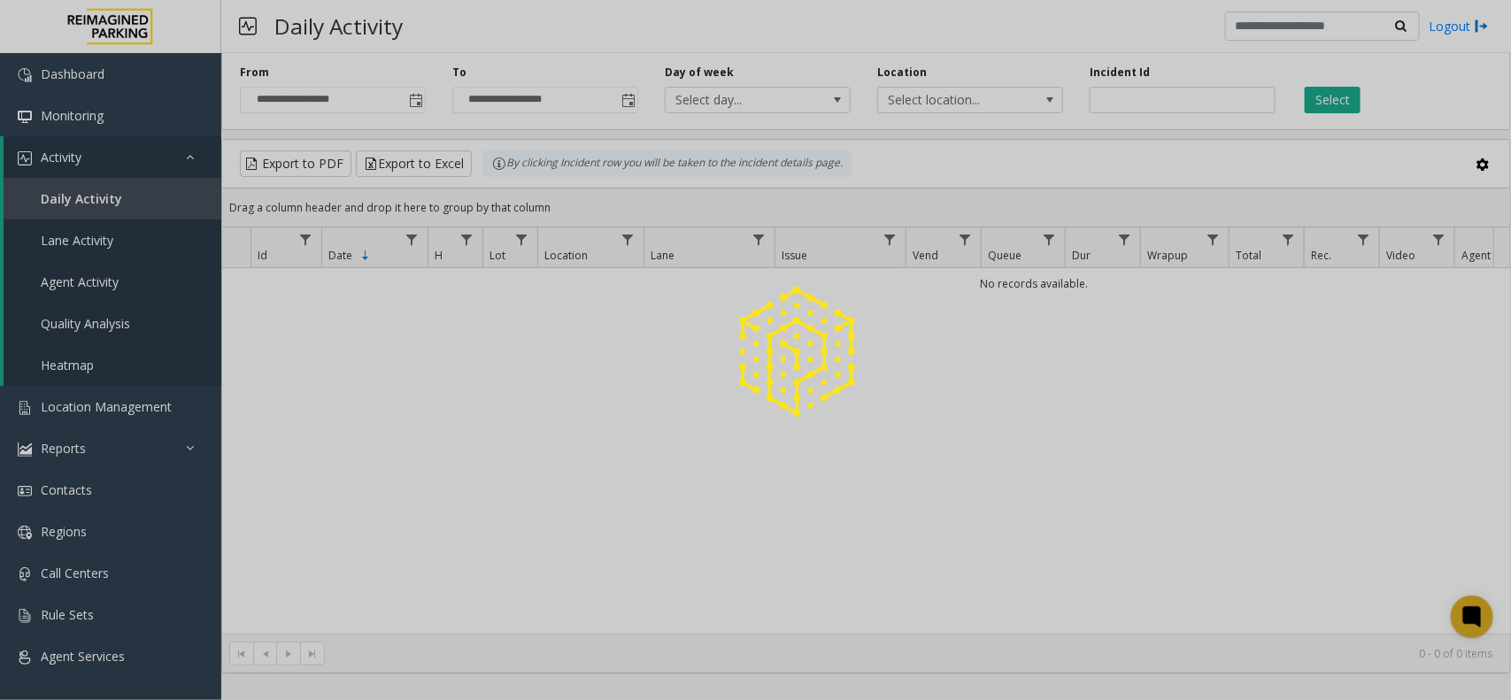
click at [413, 104] on div at bounding box center [755, 350] width 1511 height 700
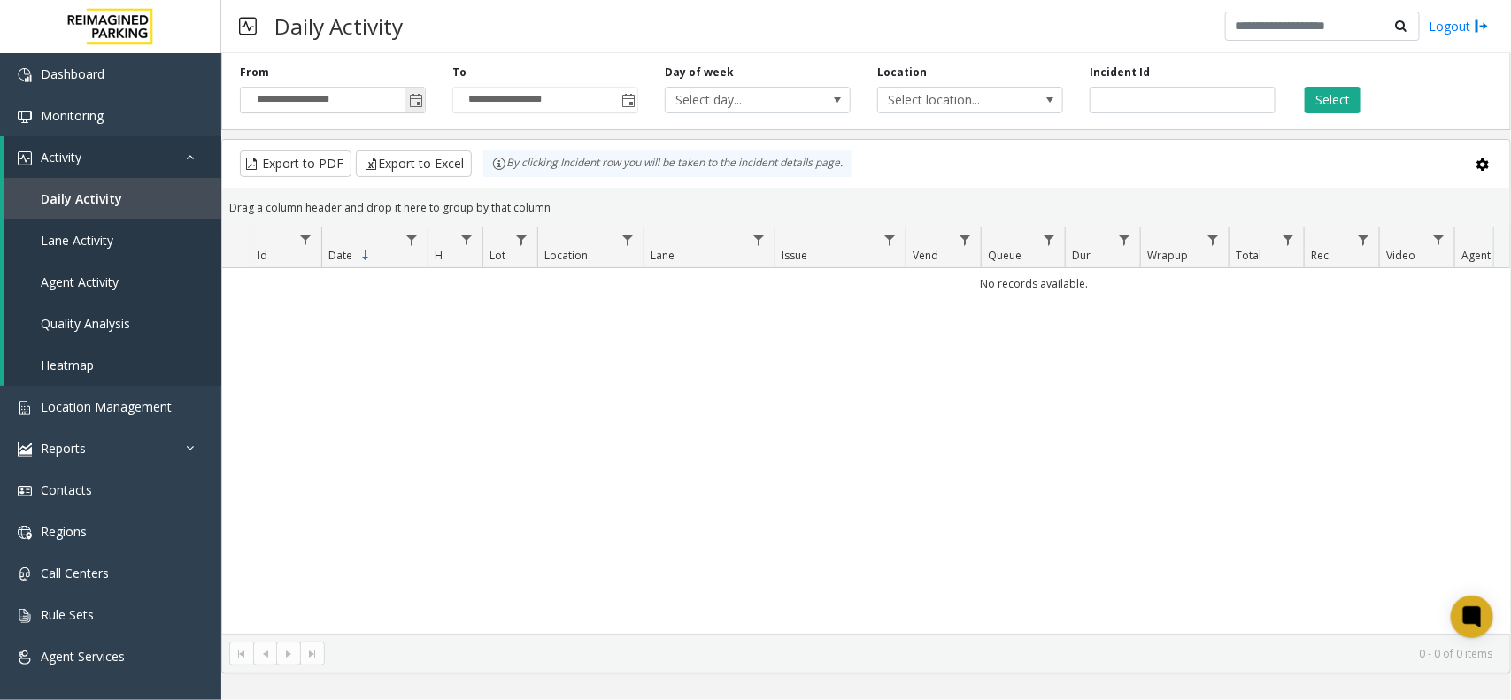
click at [413, 104] on span "Toggle popup" at bounding box center [416, 101] width 14 height 14
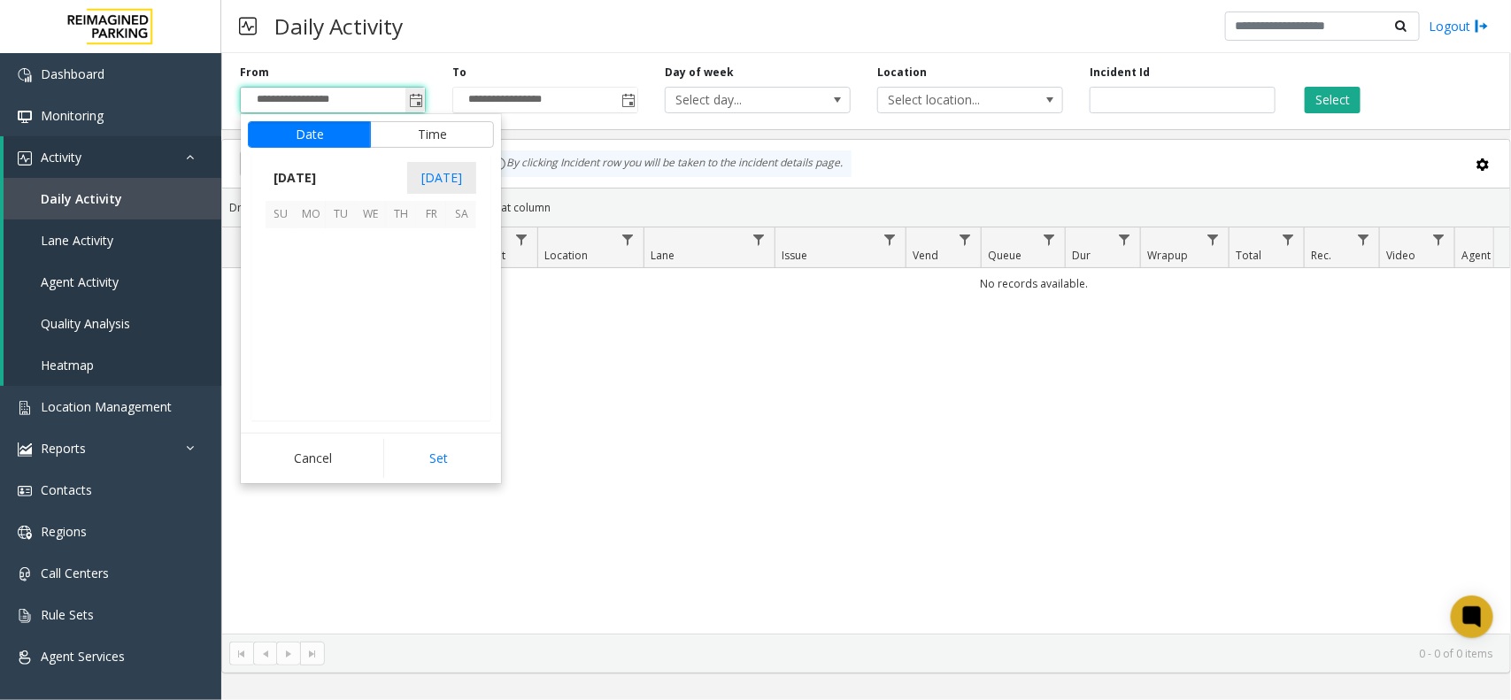
scroll to position [317579, 0]
click at [457, 243] on span "6" at bounding box center [461, 243] width 30 height 30
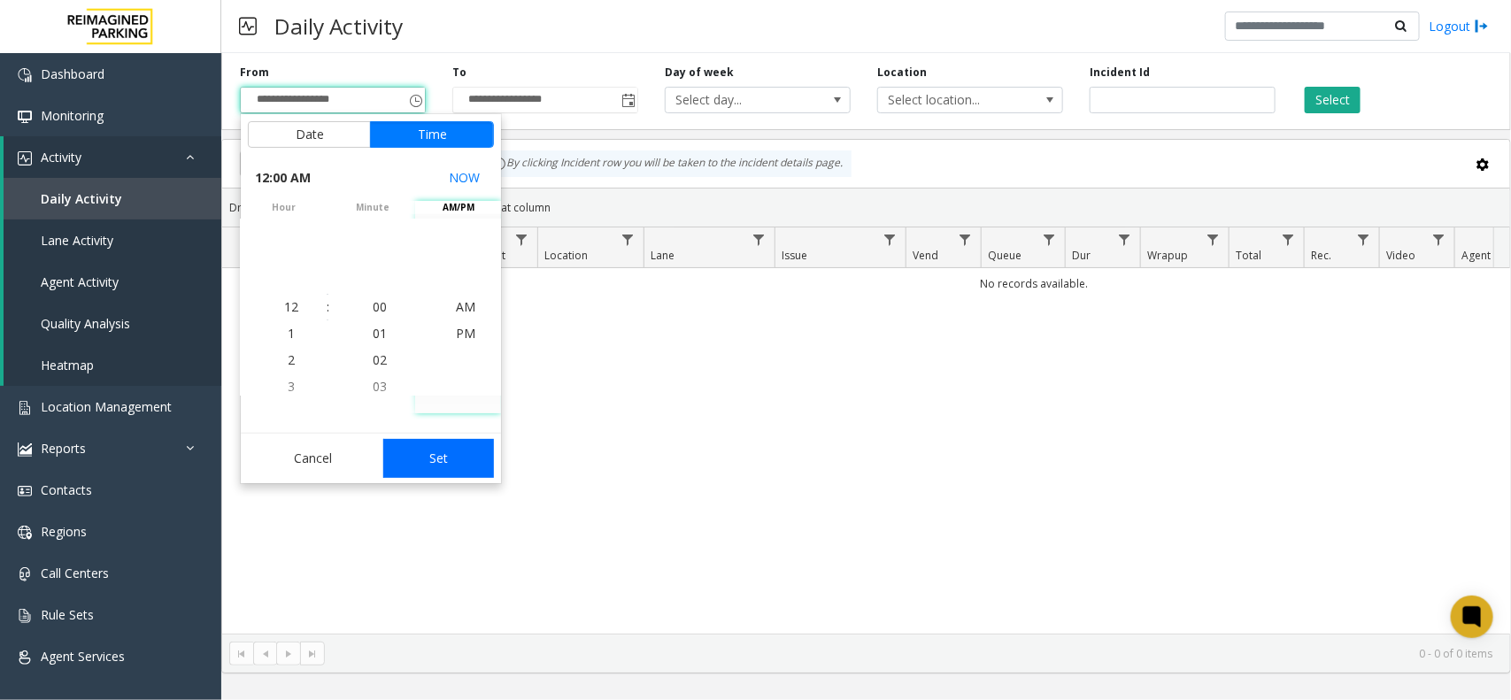
click at [456, 470] on button "Set" at bounding box center [439, 458] width 112 height 39
type input "**********"
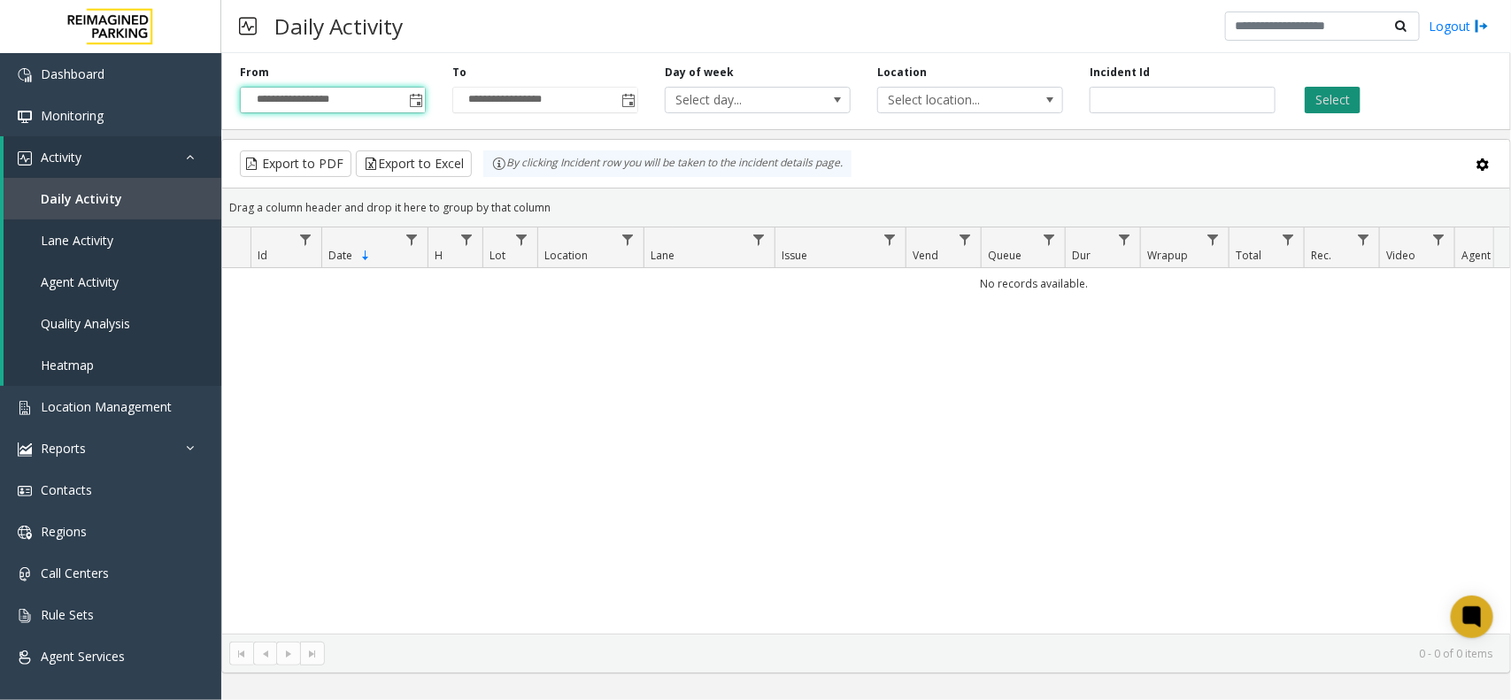
click at [1329, 87] on button "Select" at bounding box center [1333, 100] width 56 height 27
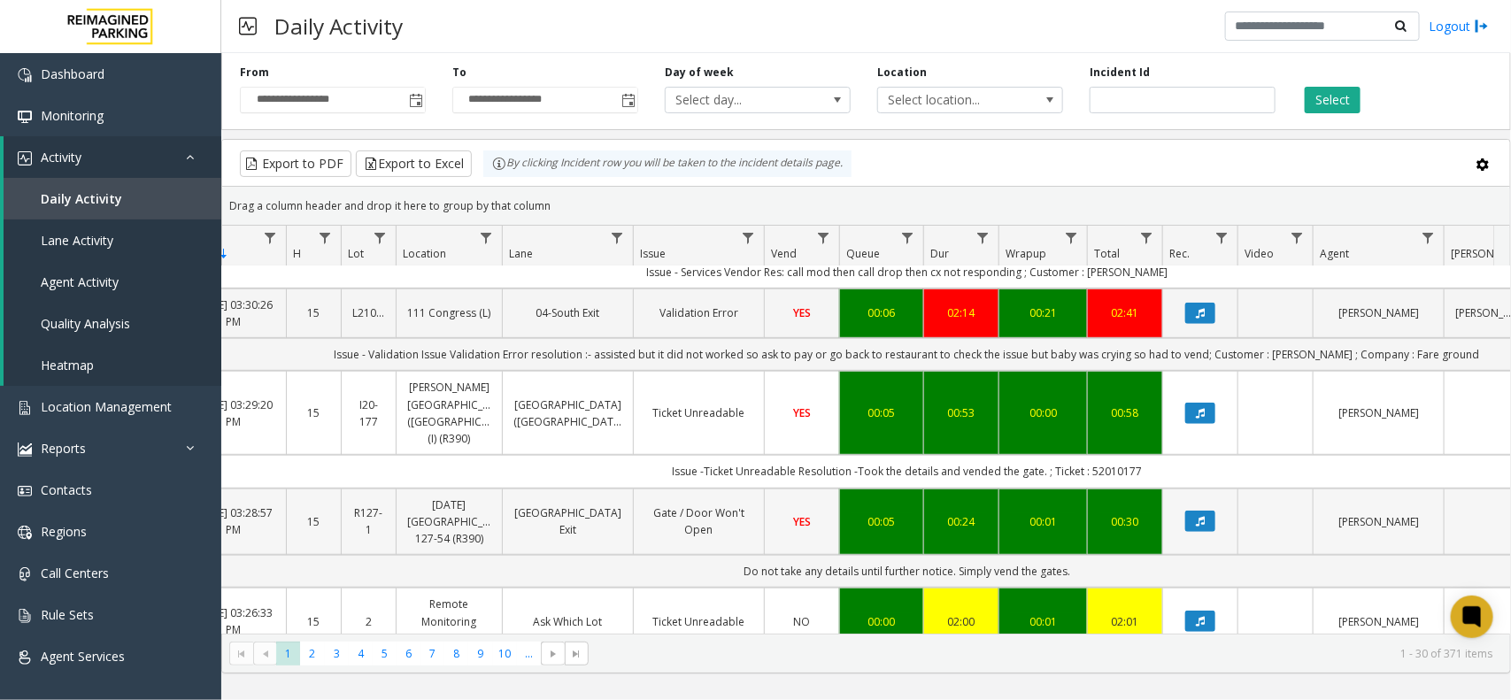
scroll to position [0, 142]
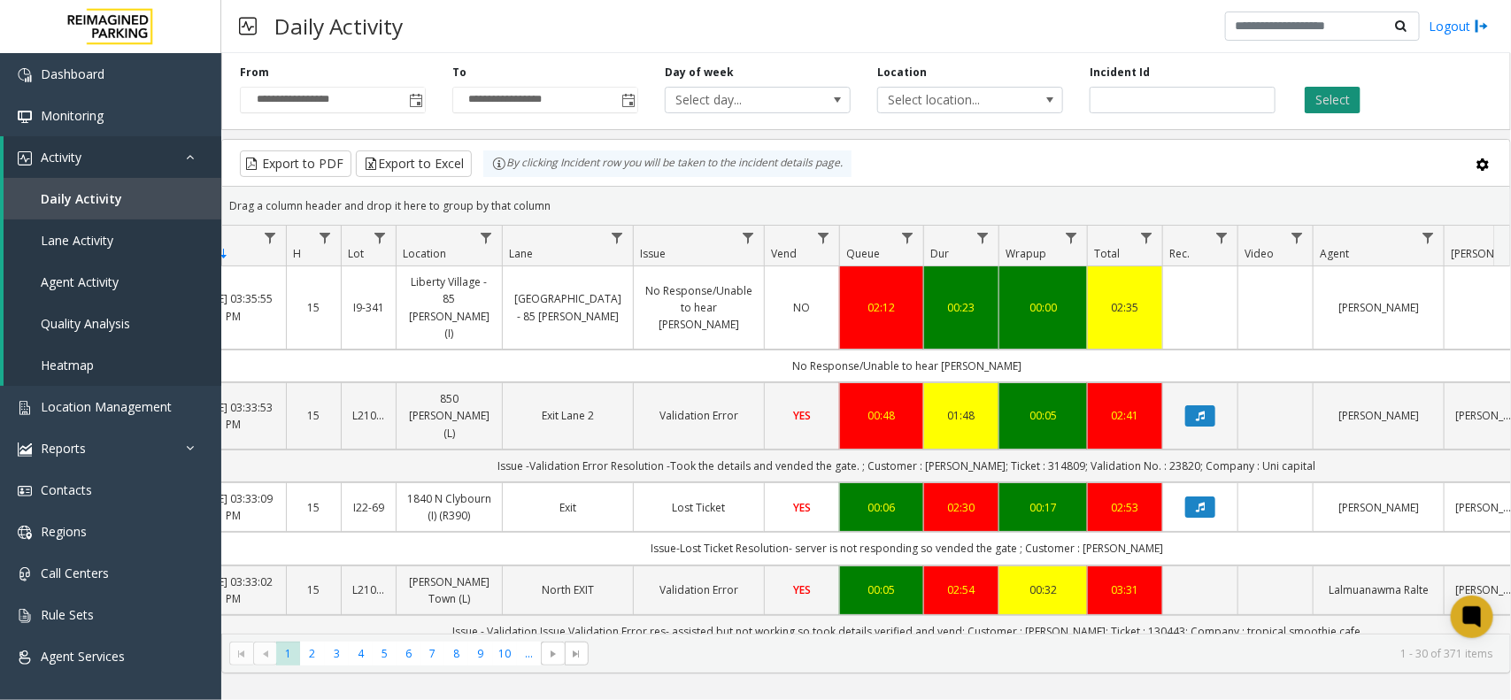
click at [1326, 87] on button "Select" at bounding box center [1333, 100] width 56 height 27
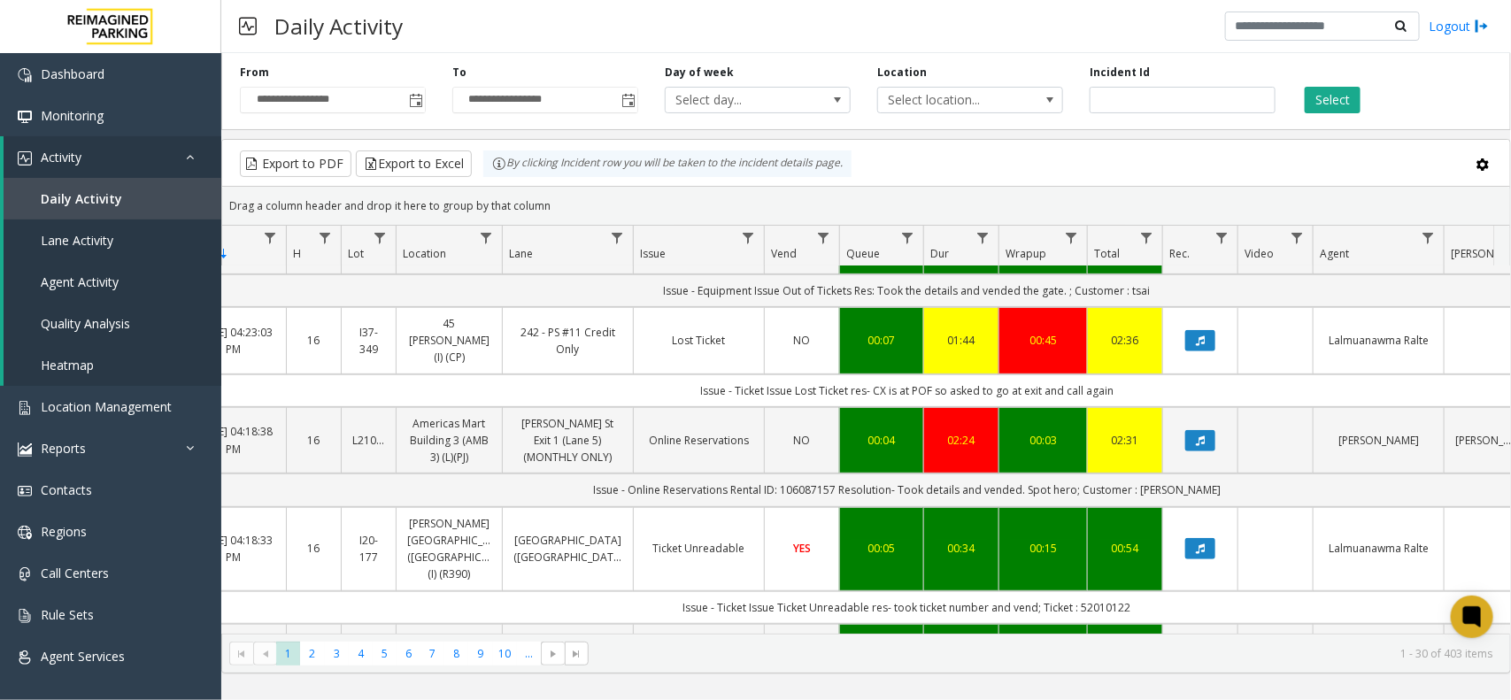
scroll to position [332, 142]
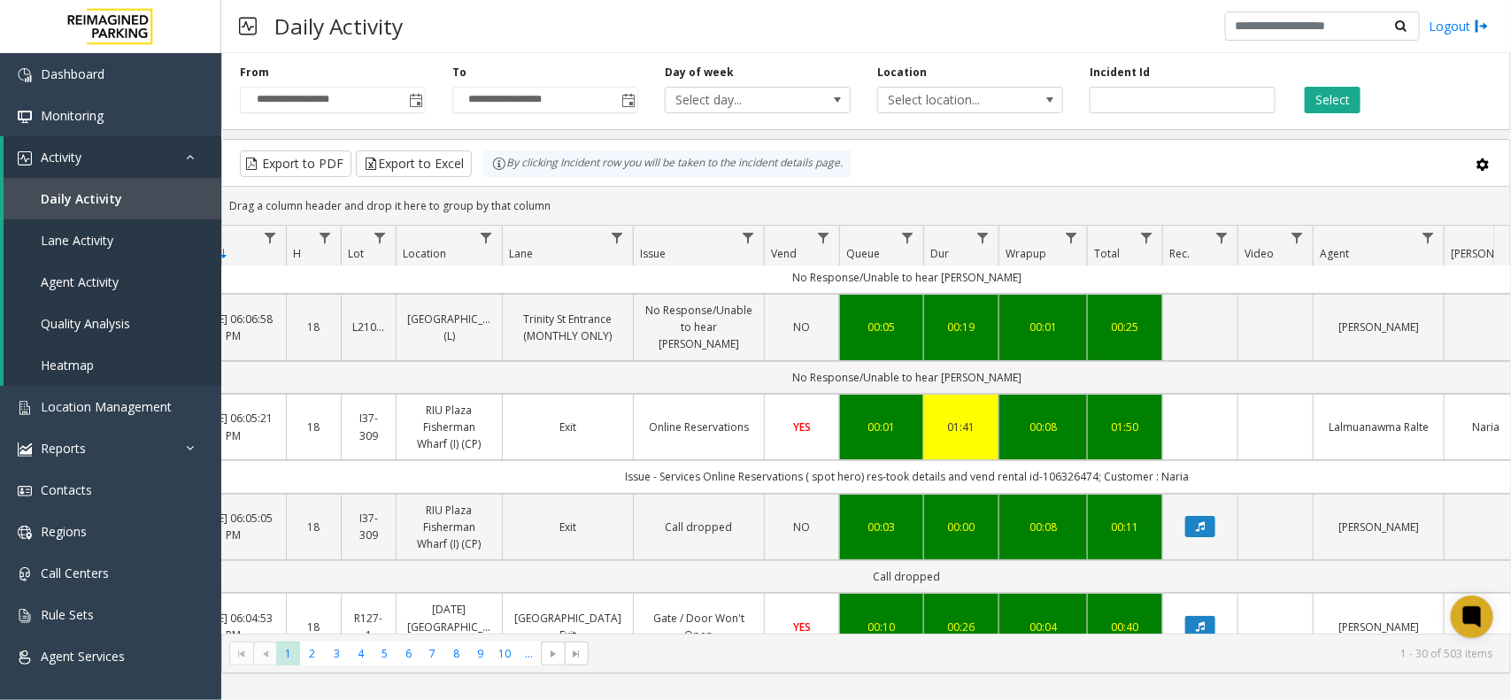
scroll to position [0, 142]
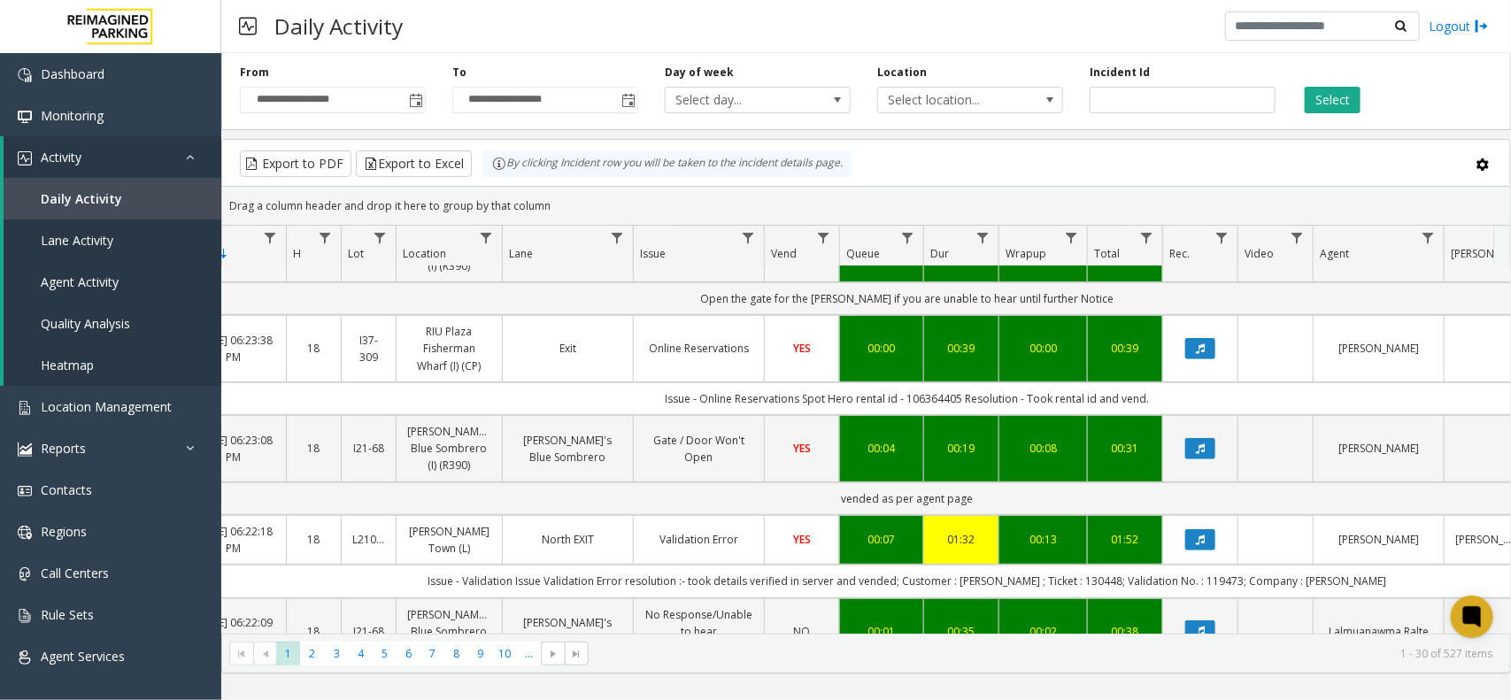
scroll to position [332, 142]
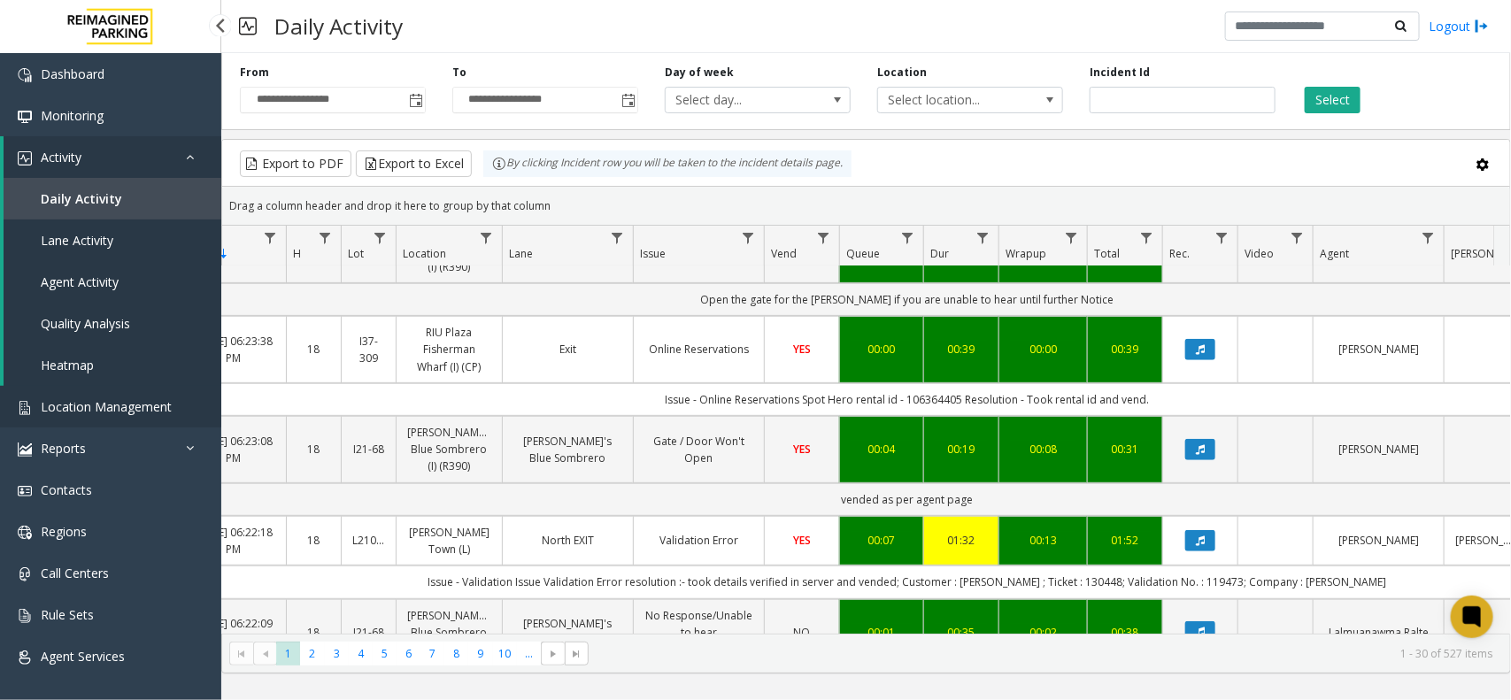
click at [144, 400] on span "Location Management" at bounding box center [106, 406] width 131 height 17
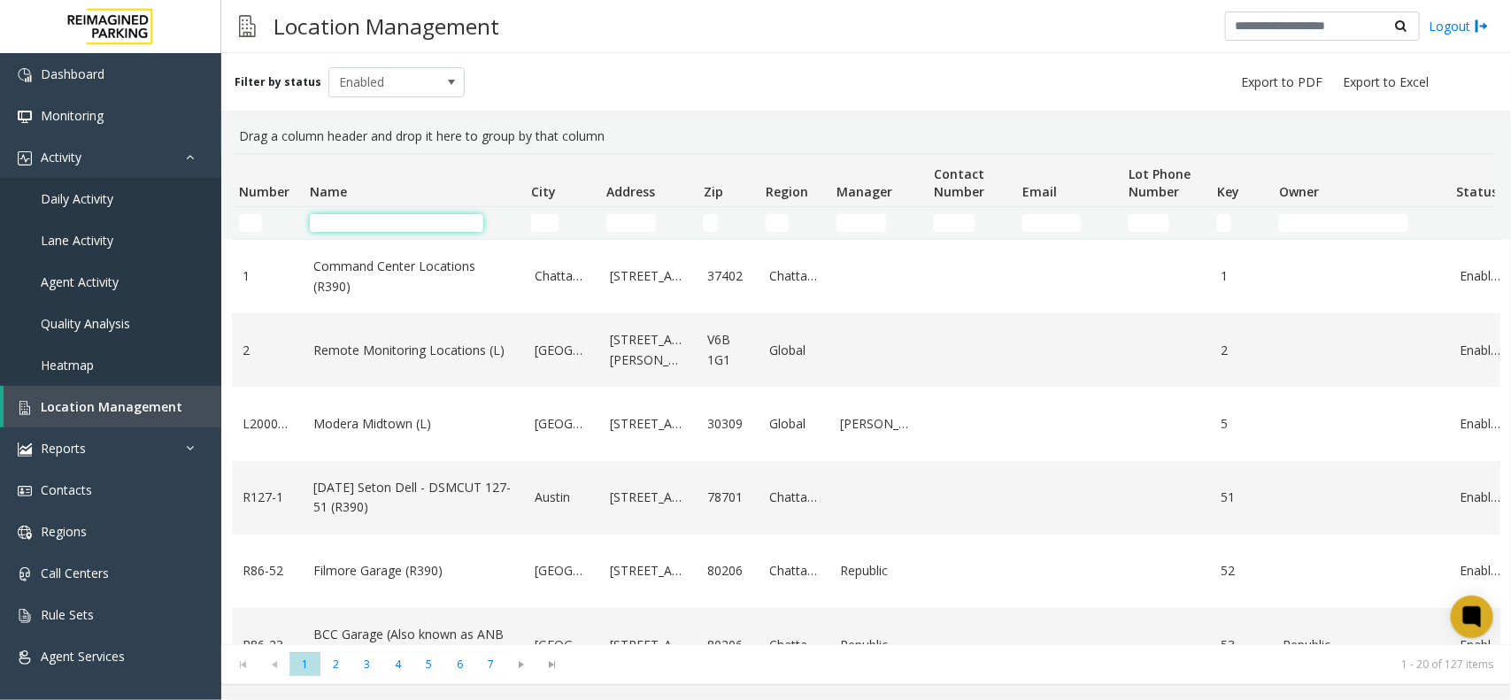
click at [386, 226] on input "Name Filter" at bounding box center [397, 223] width 174 height 18
type input "******"
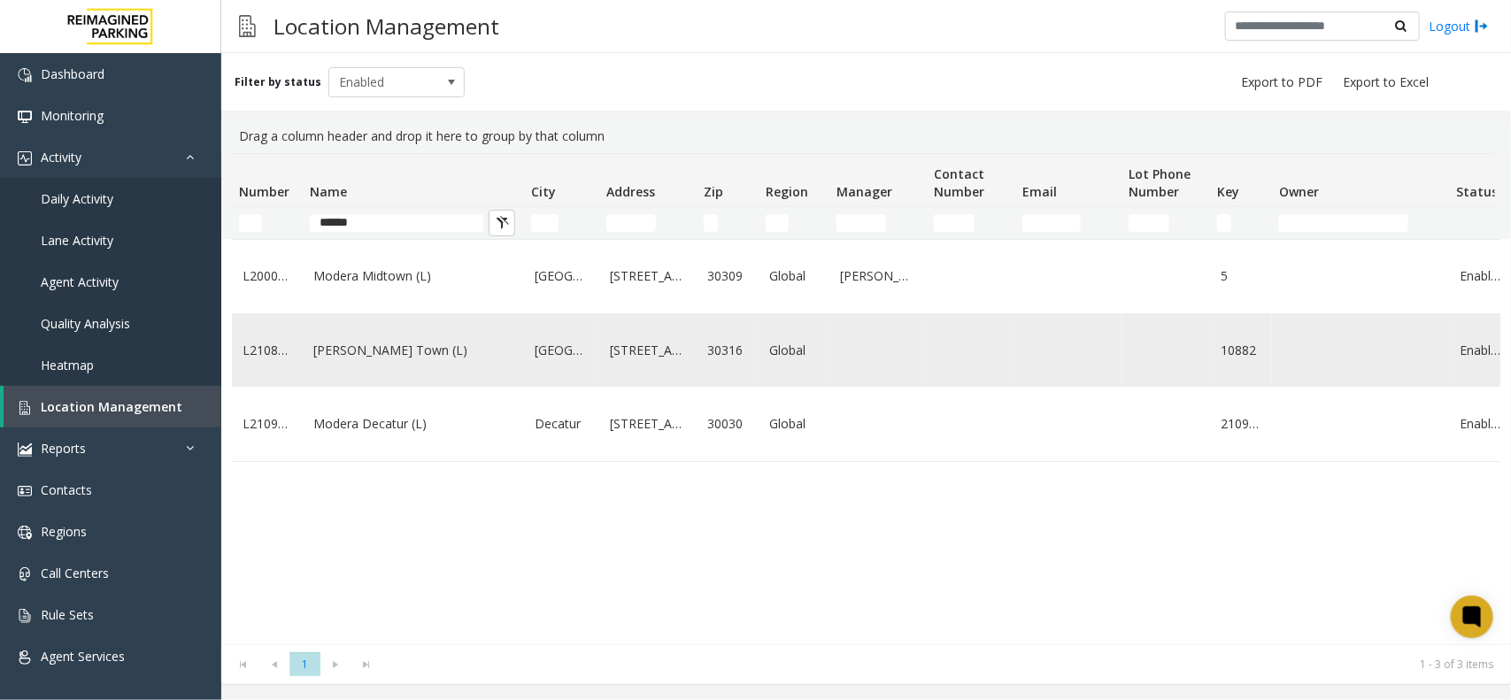
click at [490, 343] on td "[PERSON_NAME] Town (L)" at bounding box center [413, 349] width 221 height 73
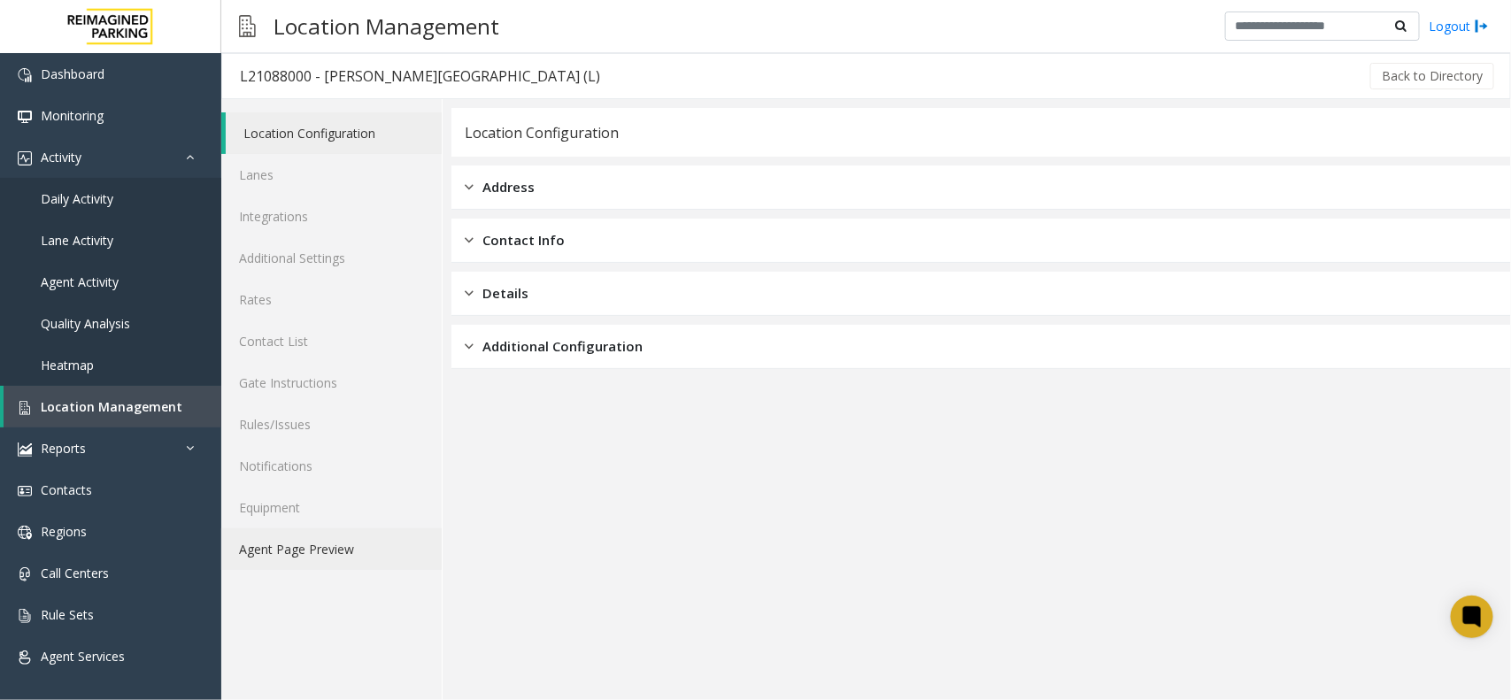
click at [348, 538] on link "Agent Page Preview" at bounding box center [331, 550] width 220 height 42
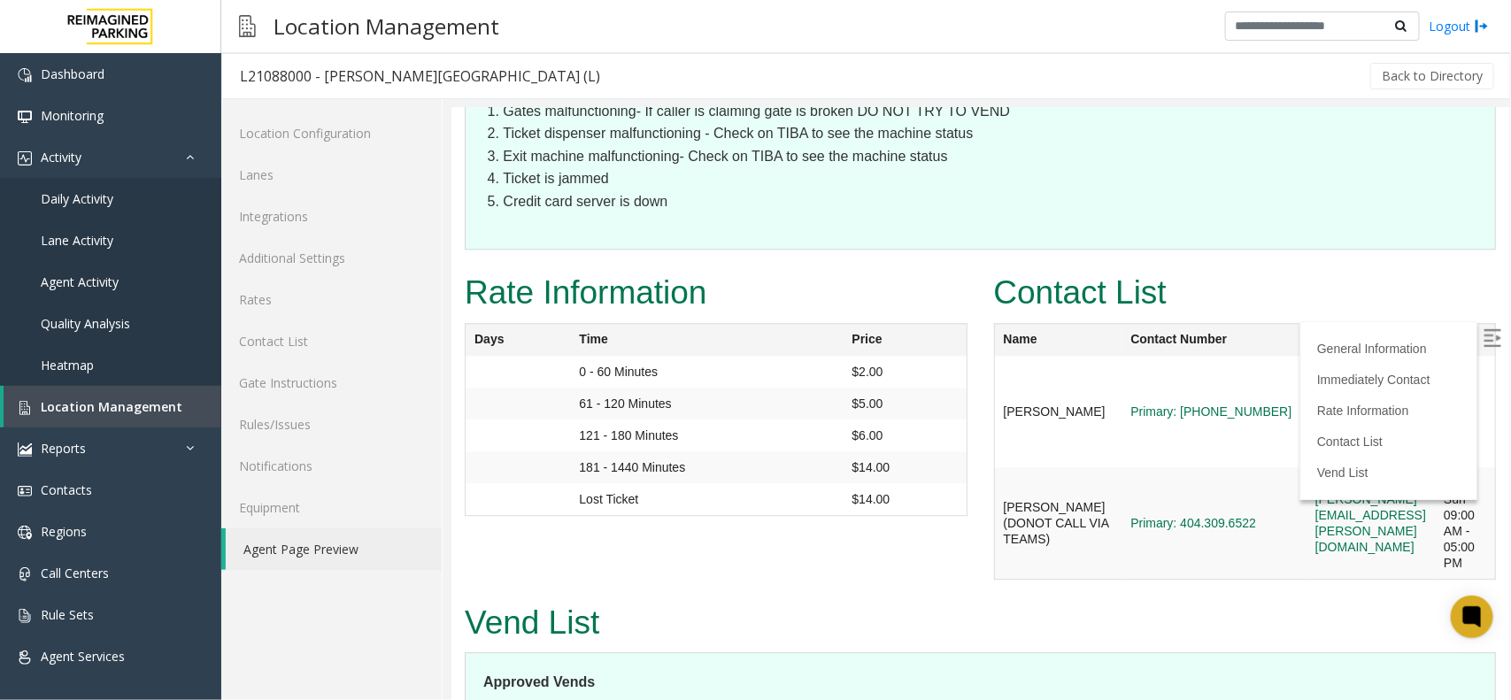
scroll to position [1946, 0]
click at [1483, 338] on img at bounding box center [1492, 337] width 18 height 18
drag, startPoint x: 1210, startPoint y: 346, endPoint x: 1443, endPoint y: 335, distance: 233.1
click at [1434, 466] on td "[PERSON_NAME][EMAIL_ADDRESS][PERSON_NAME][DOMAIN_NAME]" at bounding box center [1370, 522] width 128 height 112
copy link "[PERSON_NAME][EMAIL_ADDRESS][PERSON_NAME][DOMAIN_NAME]"
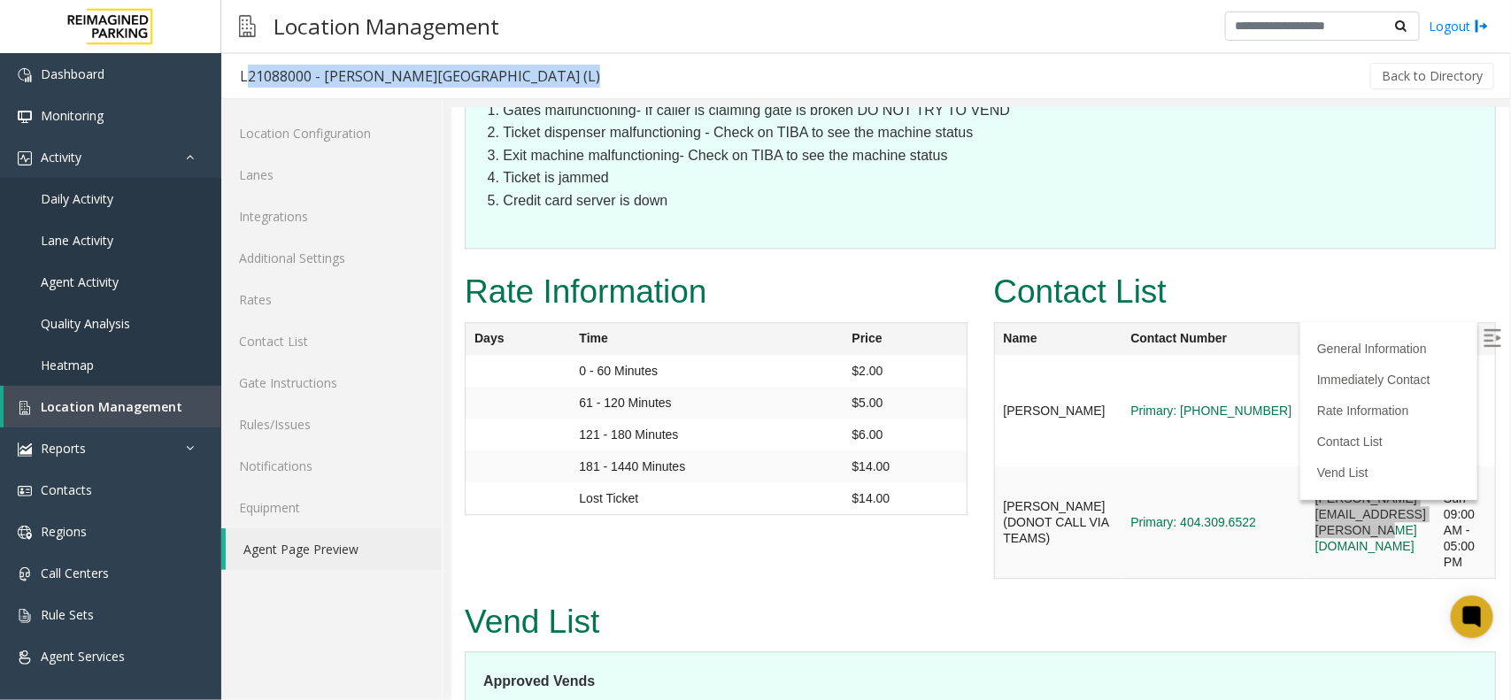
drag, startPoint x: 533, startPoint y: 72, endPoint x: 236, endPoint y: 78, distance: 296.6
click at [236, 78] on div "L21088000 - Modera - Reynolds Town (L) Back to Directory" at bounding box center [866, 76] width 1290 height 46
copy div "L21088000 - [PERSON_NAME][GEOGRAPHIC_DATA] (L)"
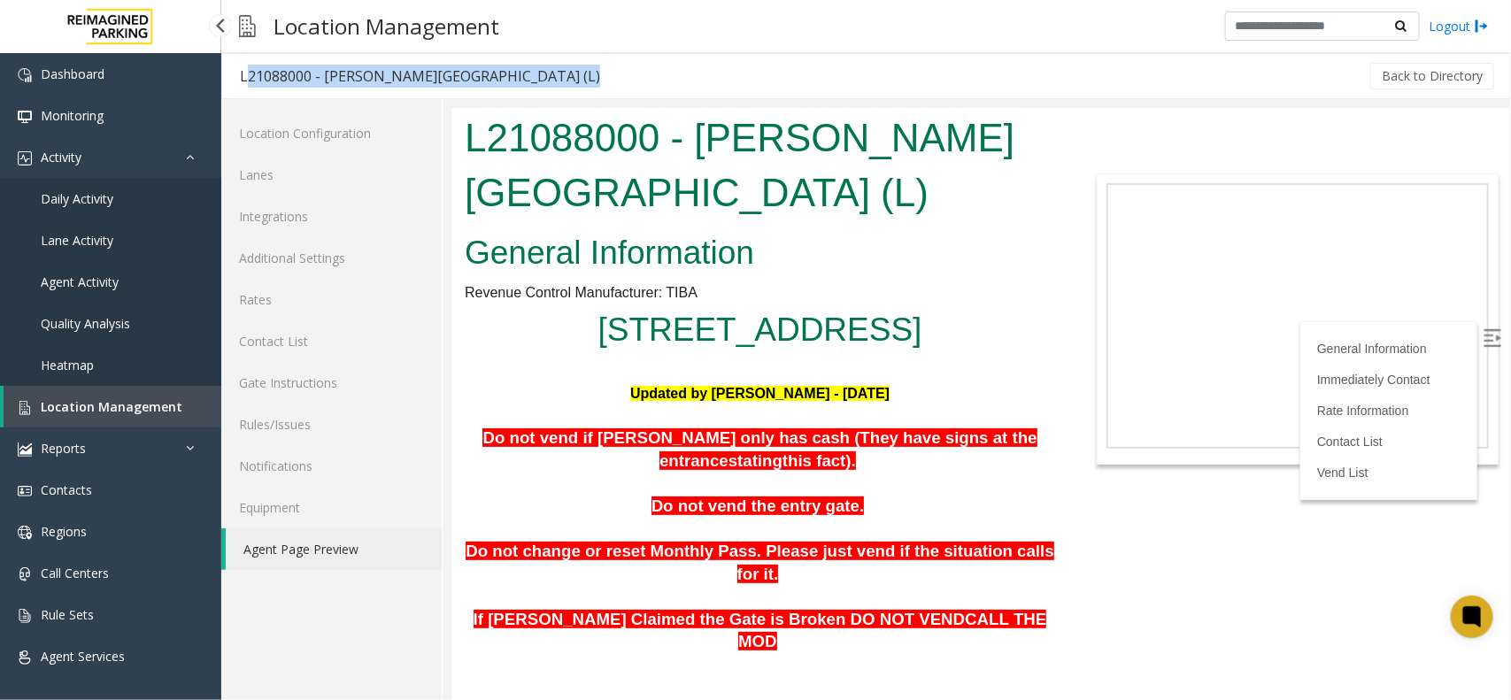
scroll to position [1946, 0]
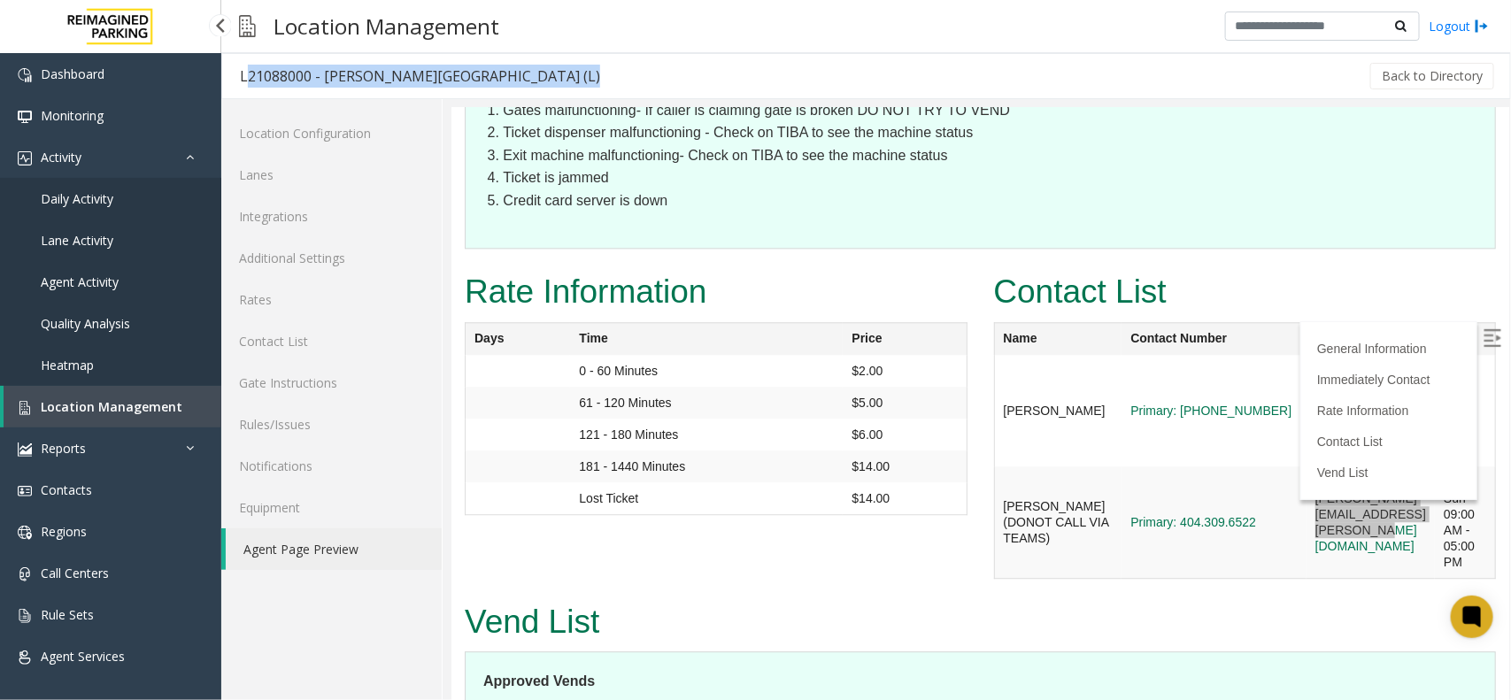
click at [104, 197] on span "Daily Activity" at bounding box center [77, 198] width 73 height 17
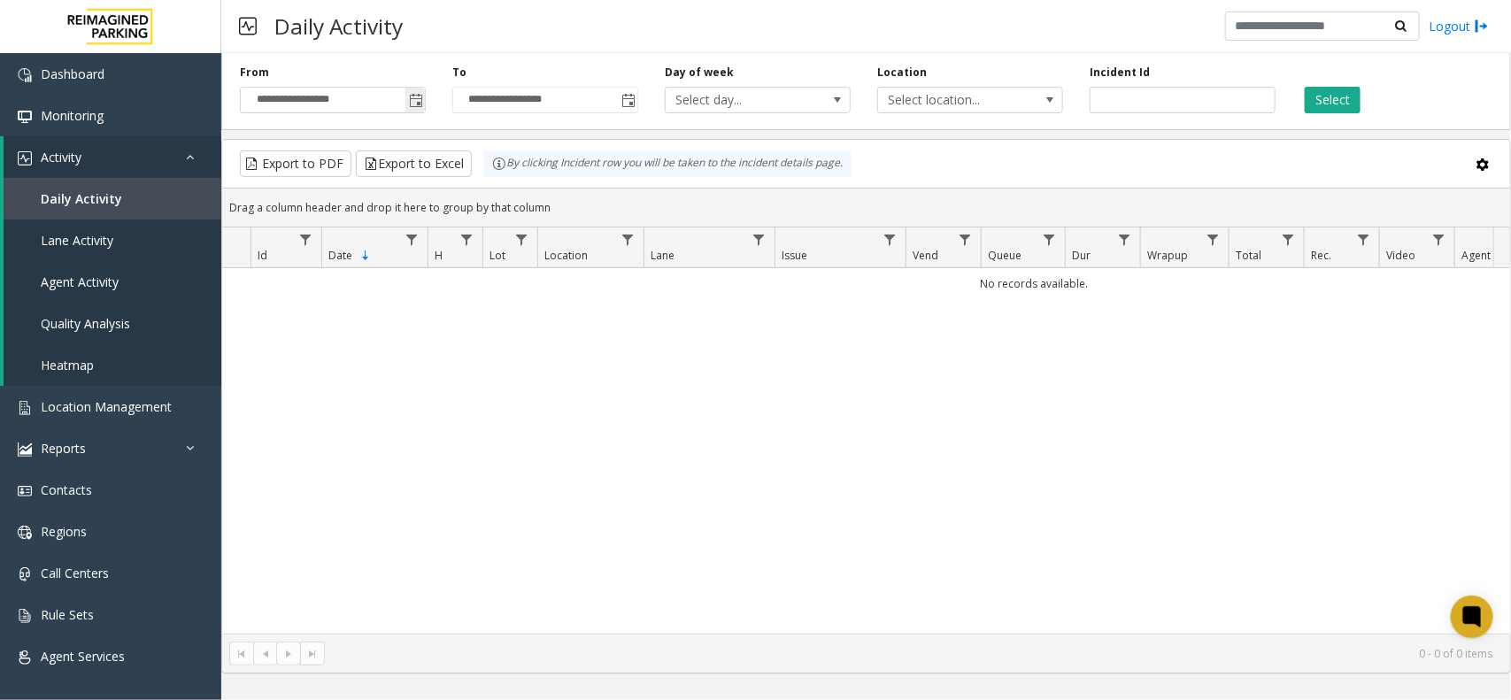
click at [419, 98] on span "Toggle popup" at bounding box center [416, 101] width 14 height 14
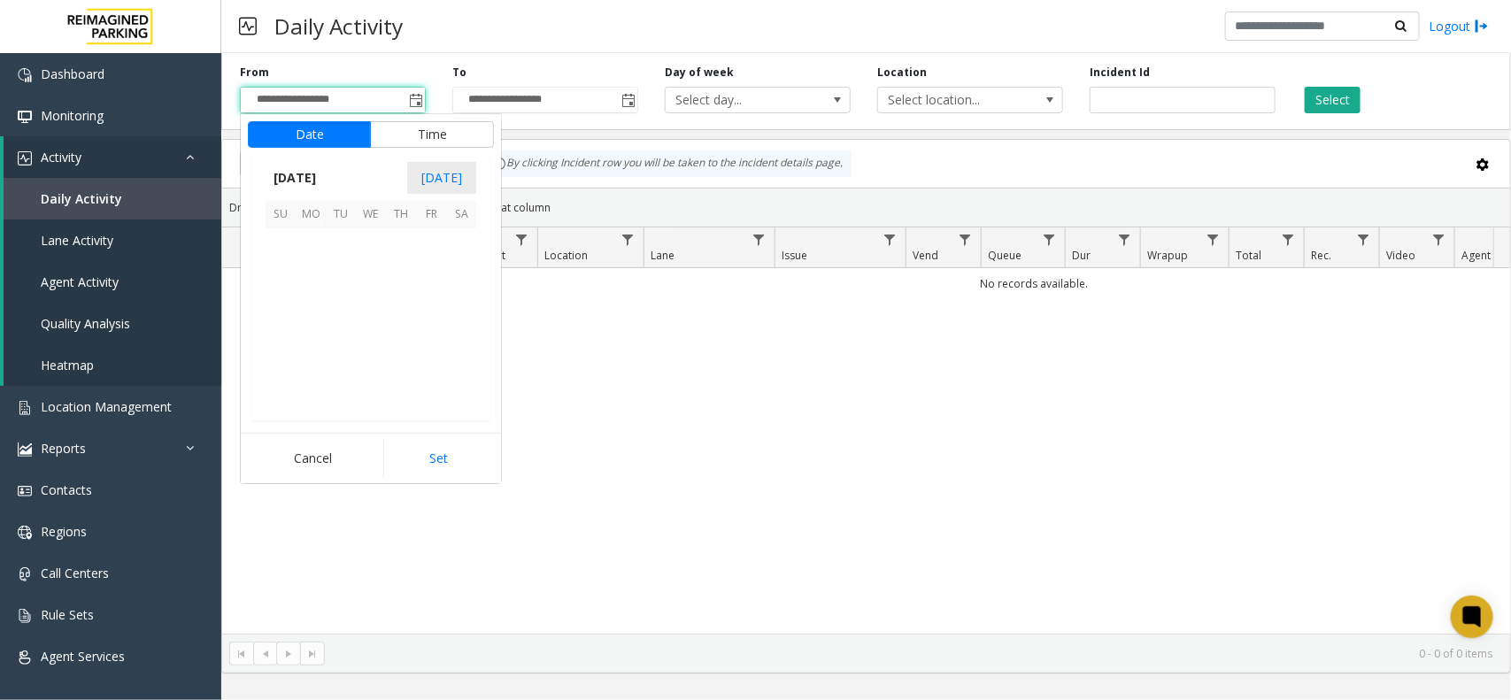
scroll to position [317579, 0]
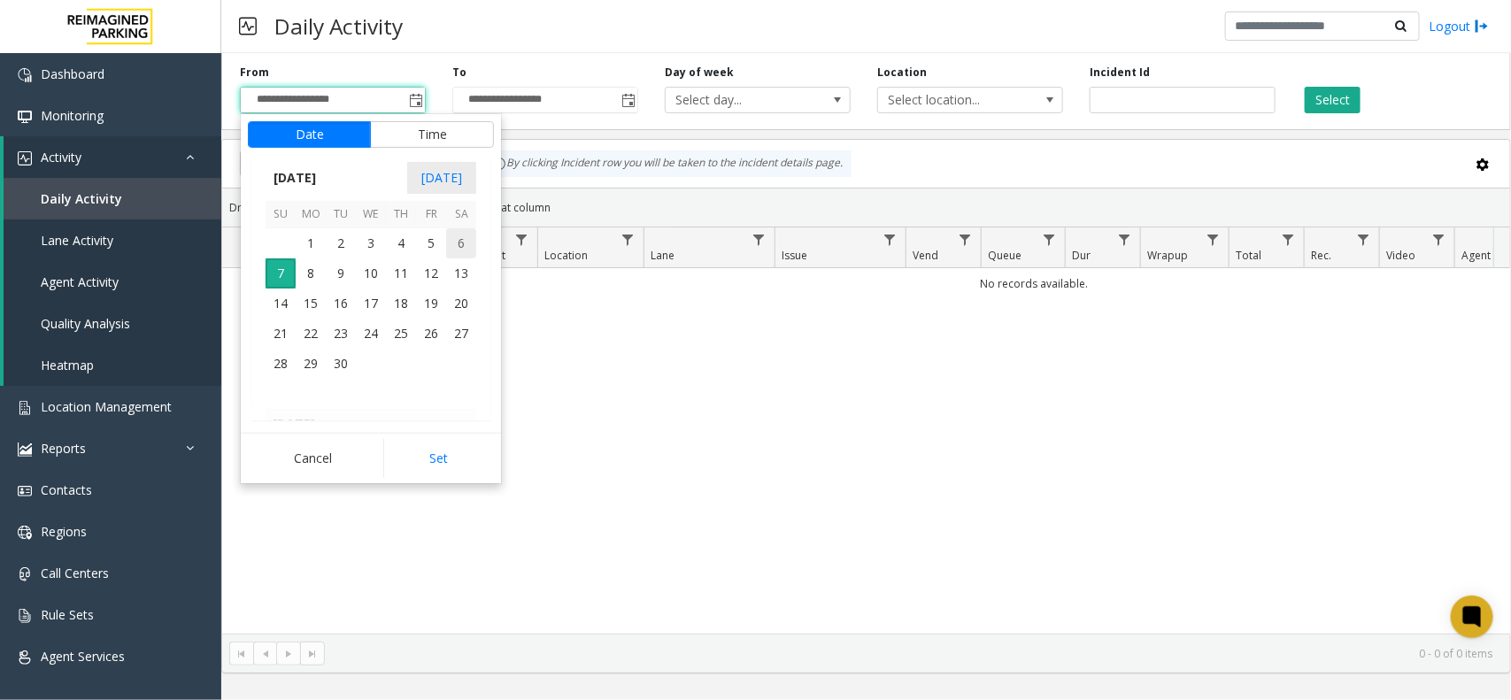
click at [467, 236] on span "6" at bounding box center [461, 243] width 30 height 30
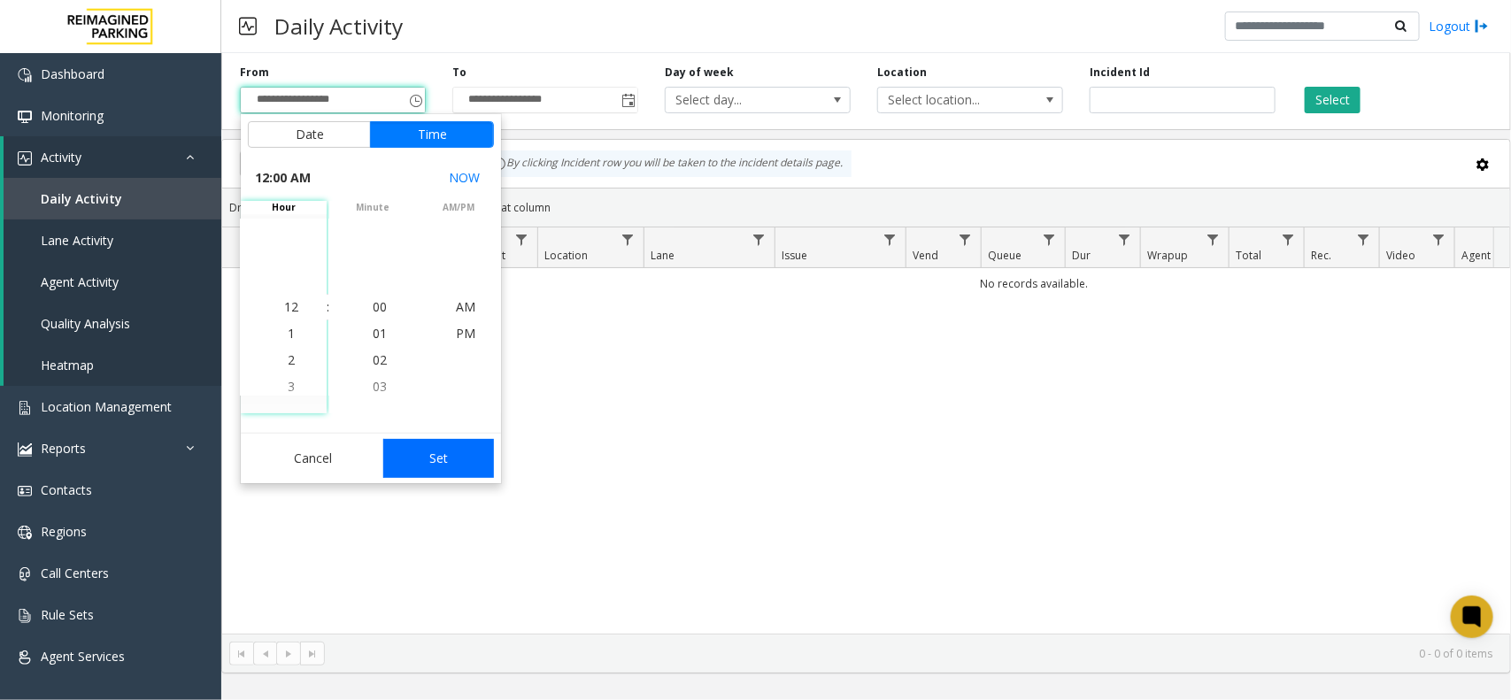
drag, startPoint x: 452, startPoint y: 456, endPoint x: 985, endPoint y: 211, distance: 586.6
click at [454, 452] on button "Set" at bounding box center [439, 458] width 112 height 39
type input "**********"
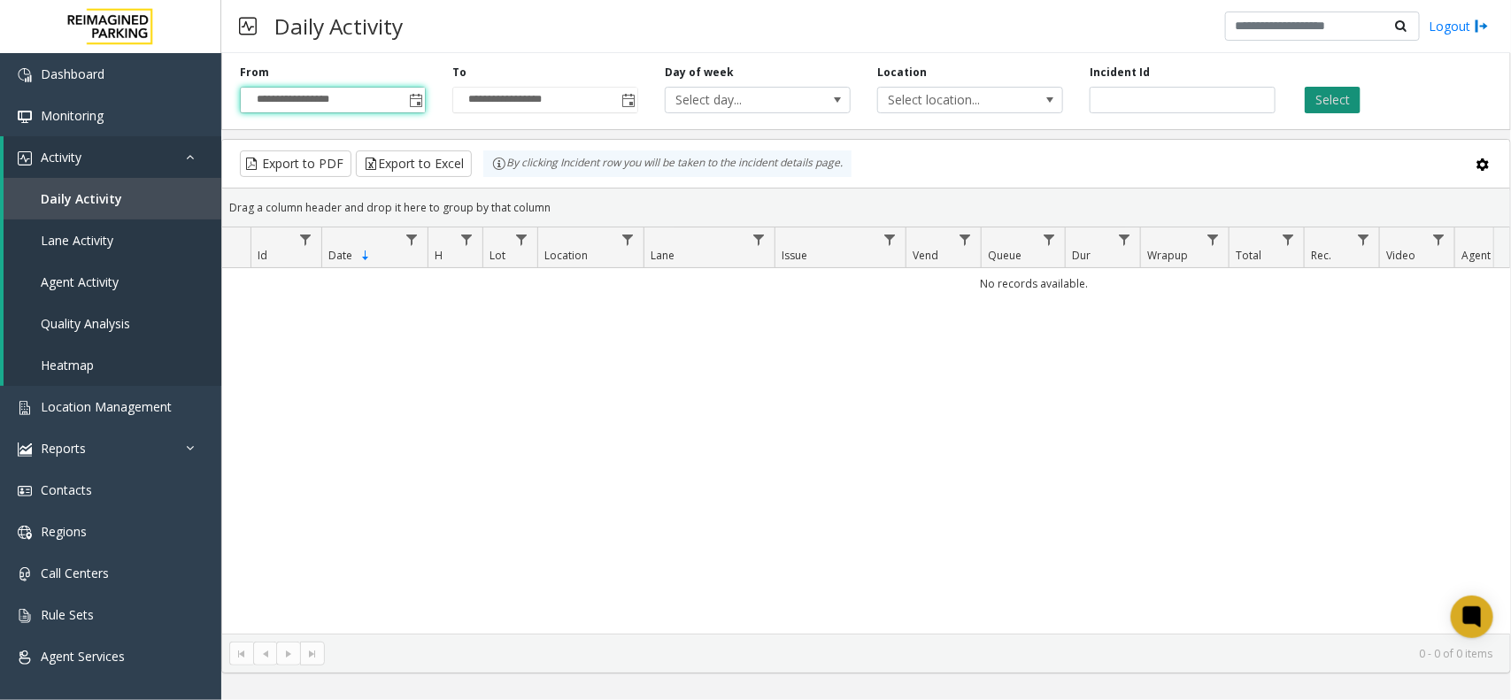
click at [1321, 99] on button "Select" at bounding box center [1333, 100] width 56 height 27
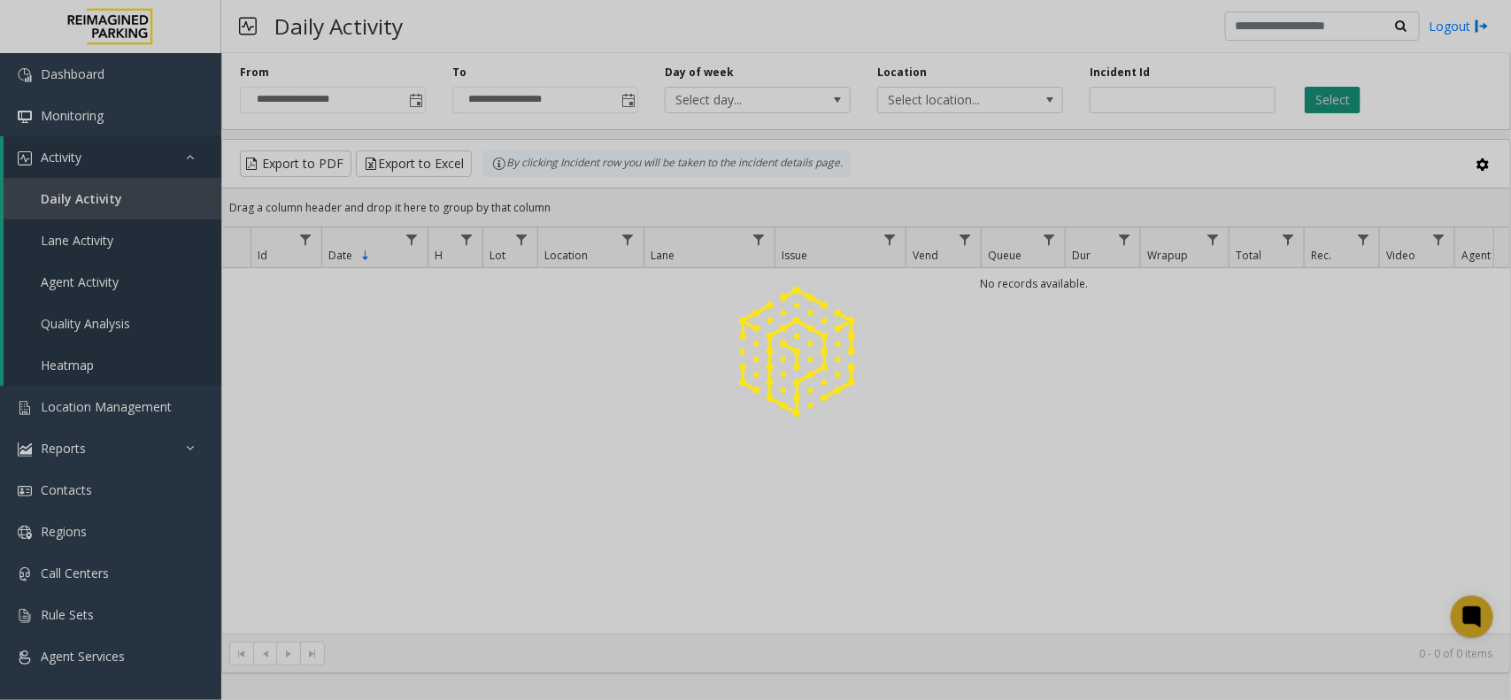
click at [1321, 99] on div at bounding box center [755, 350] width 1511 height 700
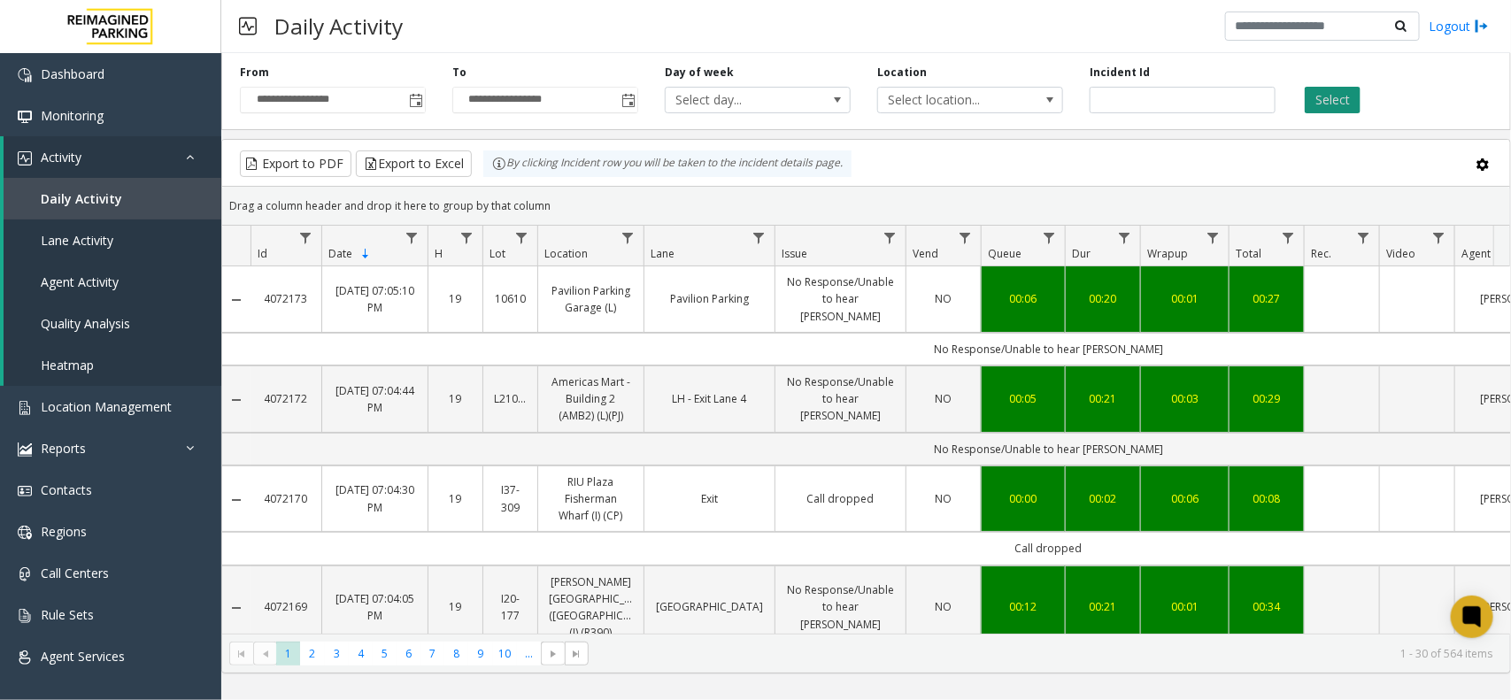
click at [1346, 104] on button "Select" at bounding box center [1333, 100] width 56 height 27
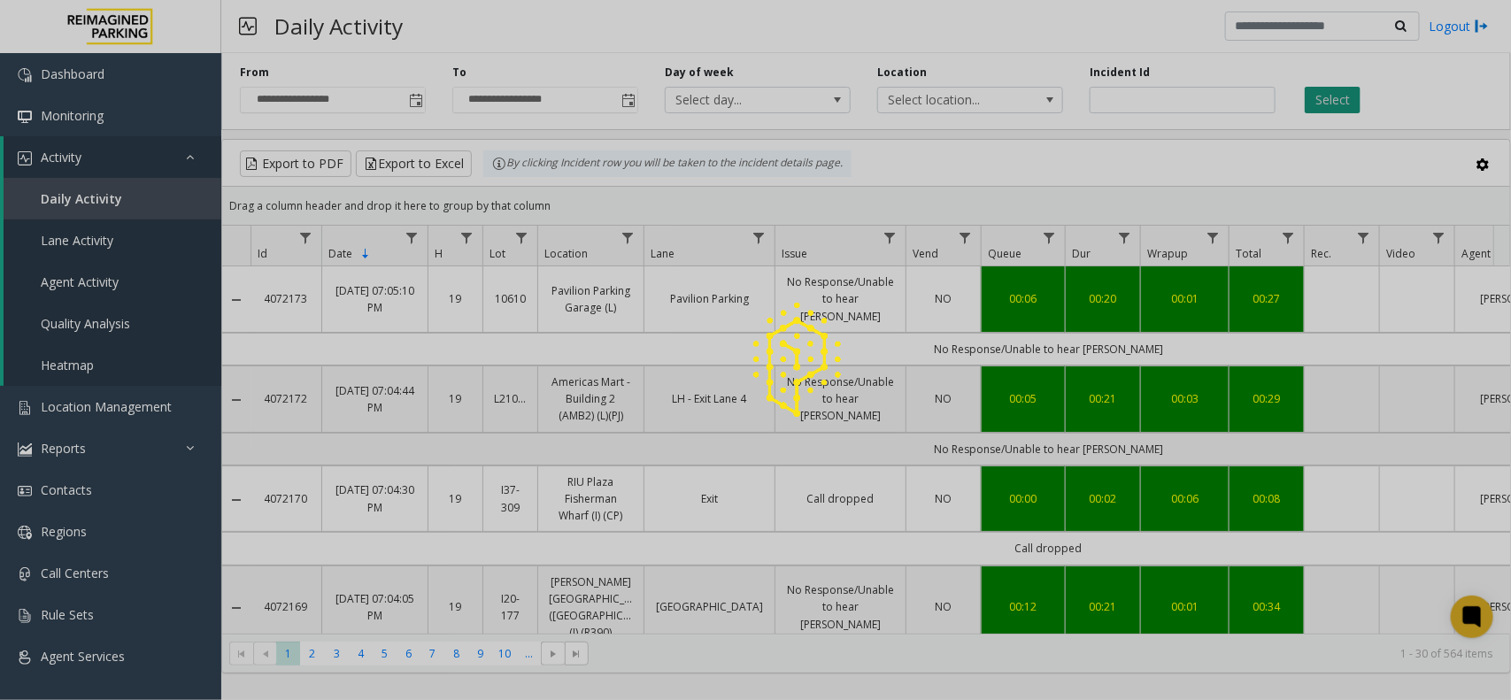
click at [1346, 104] on div at bounding box center [755, 350] width 1511 height 700
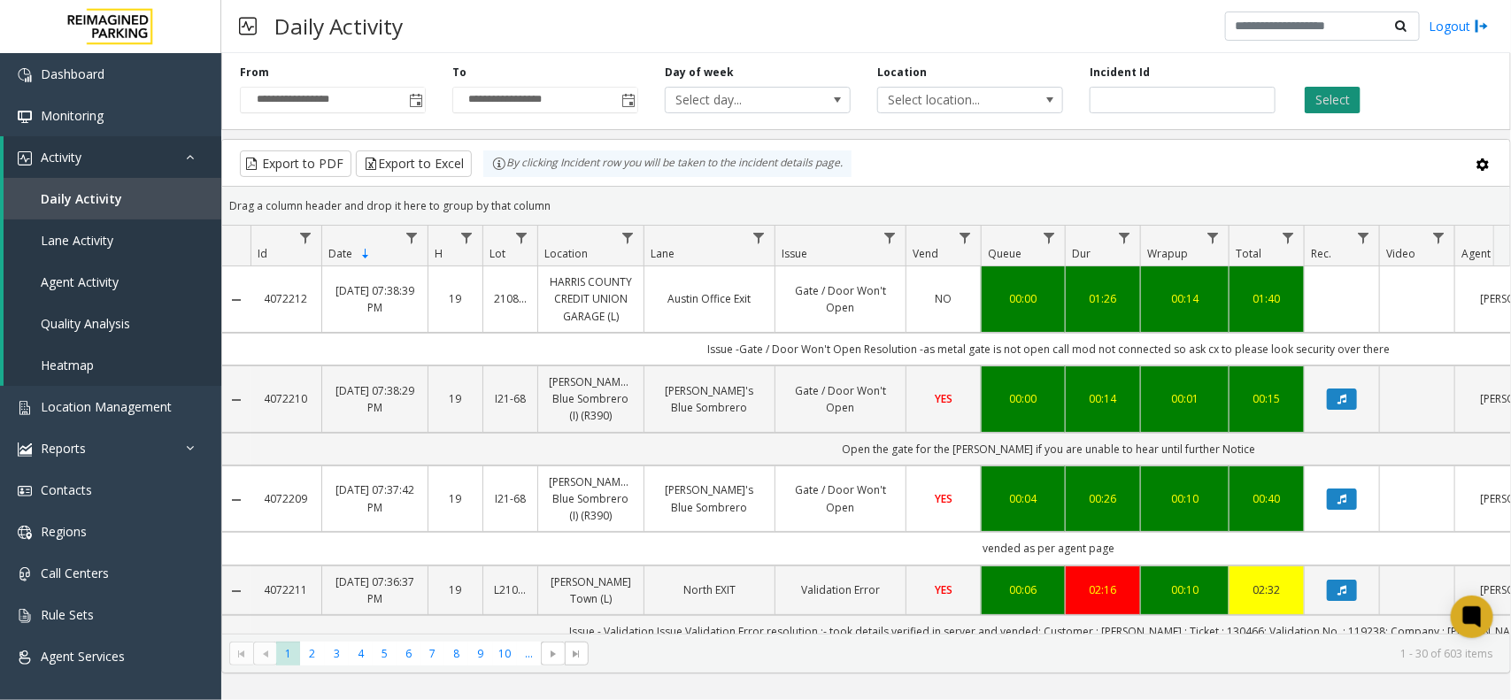
click at [1343, 99] on button "Select" at bounding box center [1333, 100] width 56 height 27
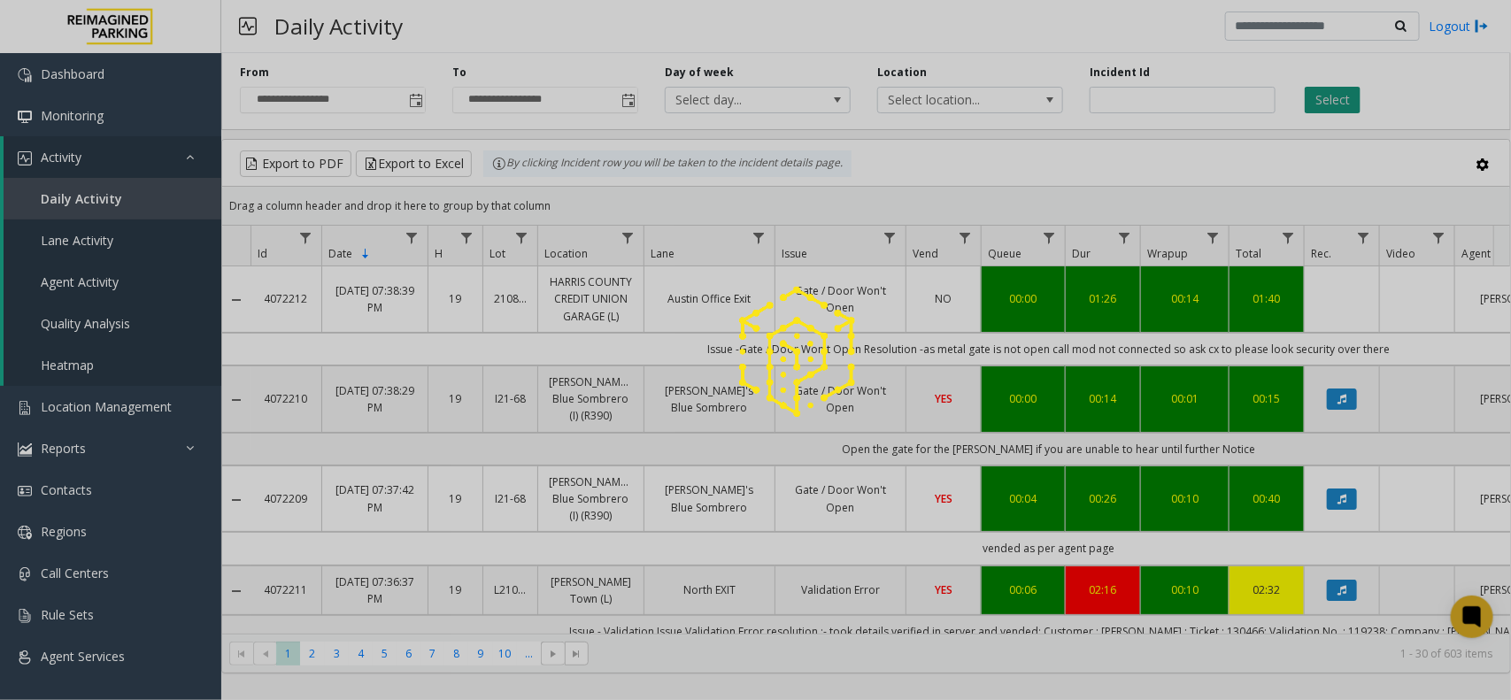
click at [1343, 99] on div at bounding box center [755, 350] width 1511 height 700
